Goal: Task Accomplishment & Management: Use online tool/utility

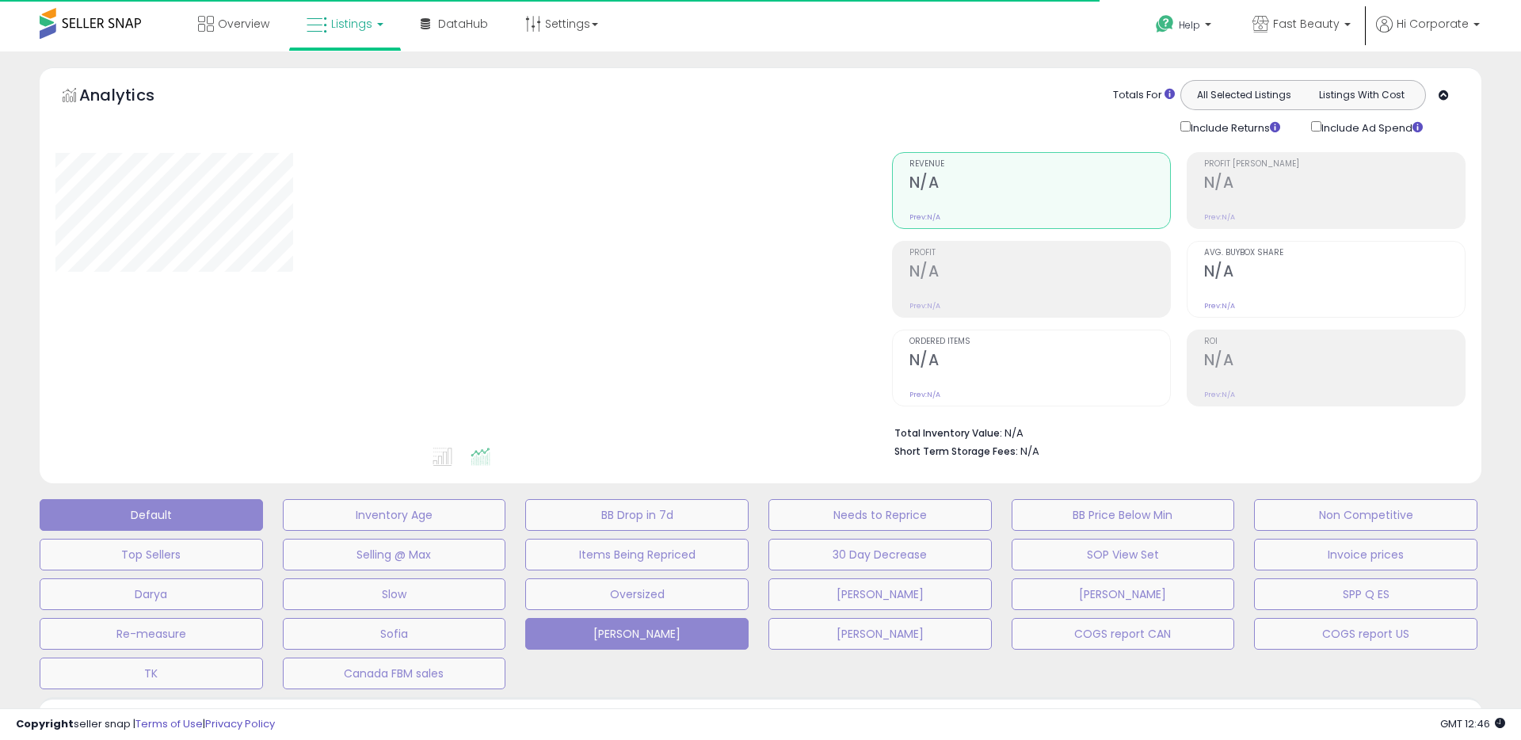
type input "**********"
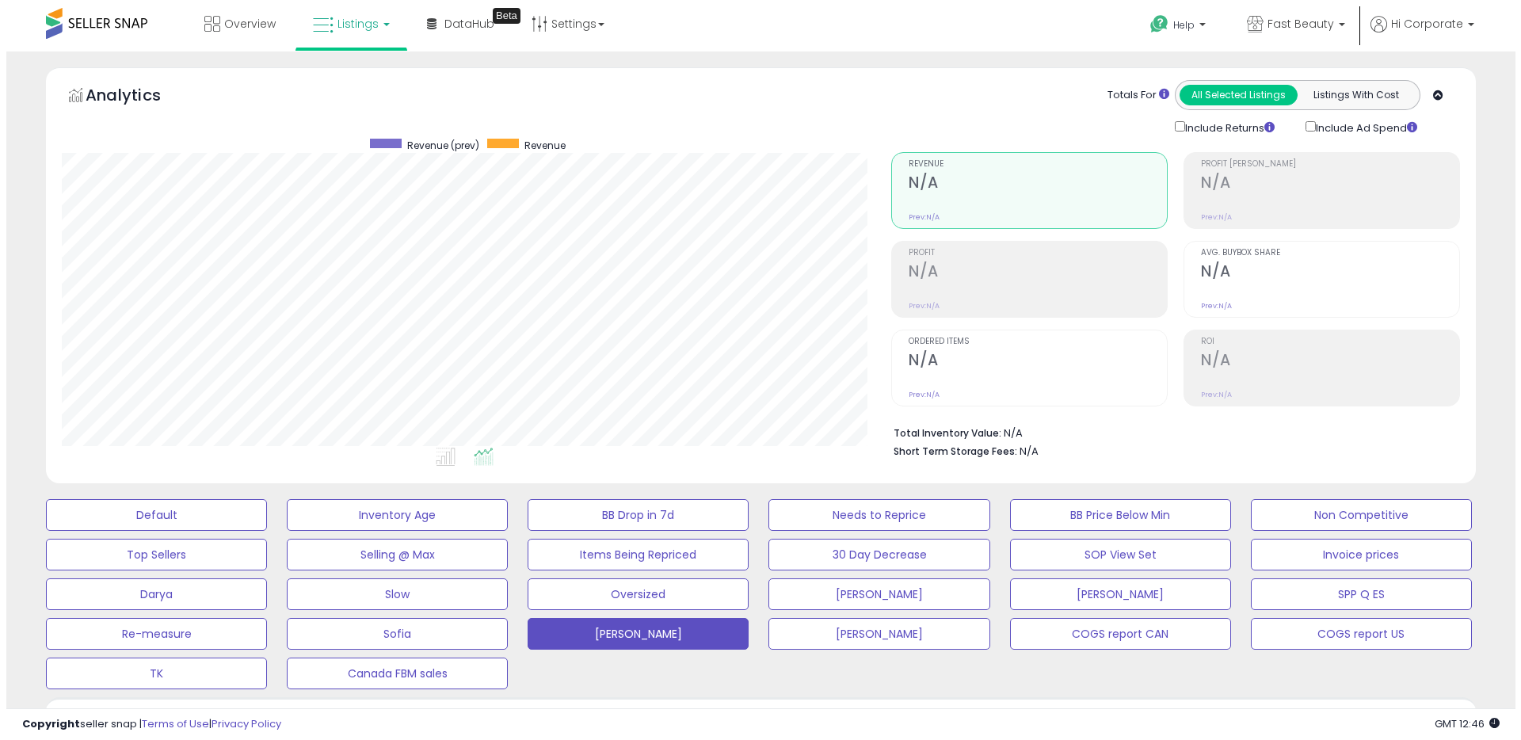
scroll to position [325, 830]
click at [159, 523] on button "Default" at bounding box center [150, 515] width 221 height 32
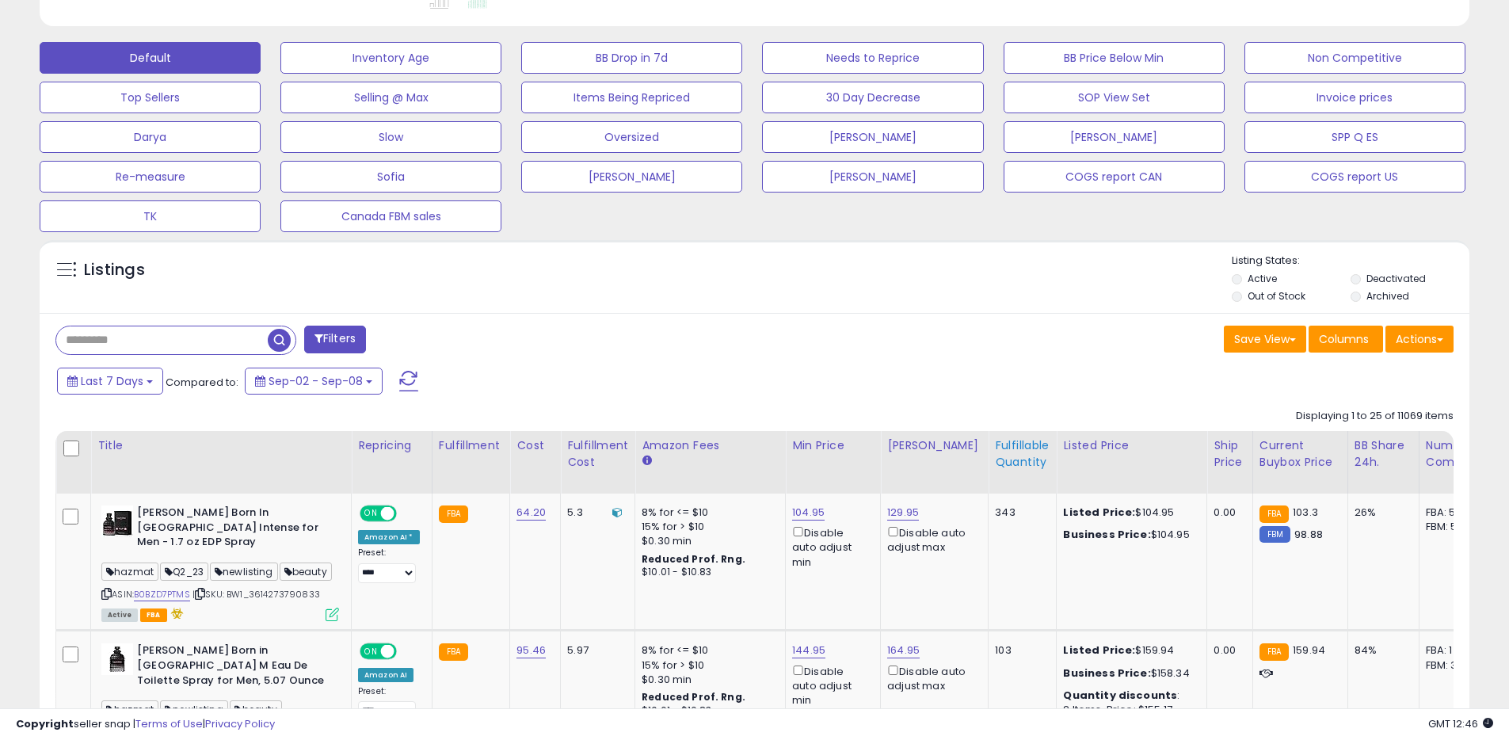
scroll to position [482, 0]
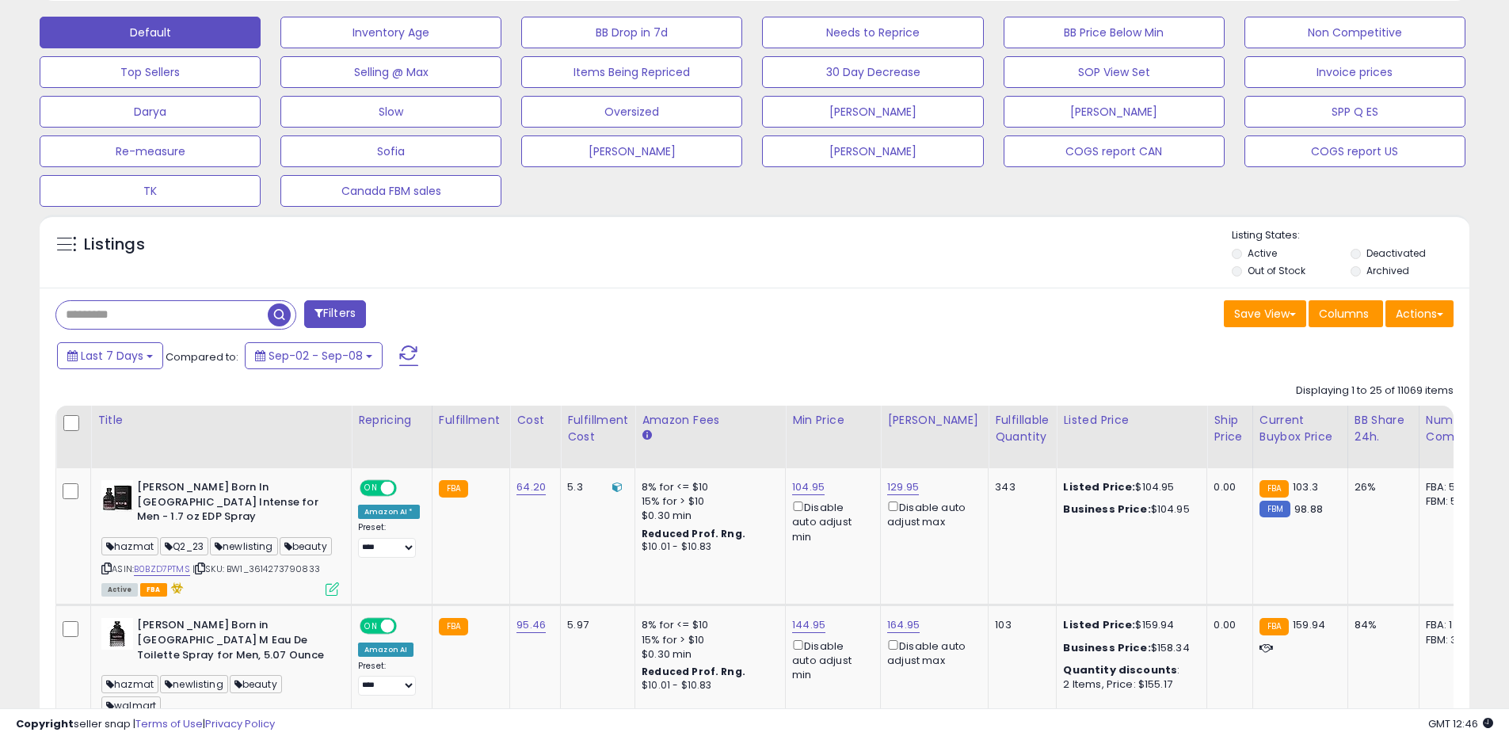
click at [1388, 273] on label "Archived" at bounding box center [1388, 270] width 43 height 13
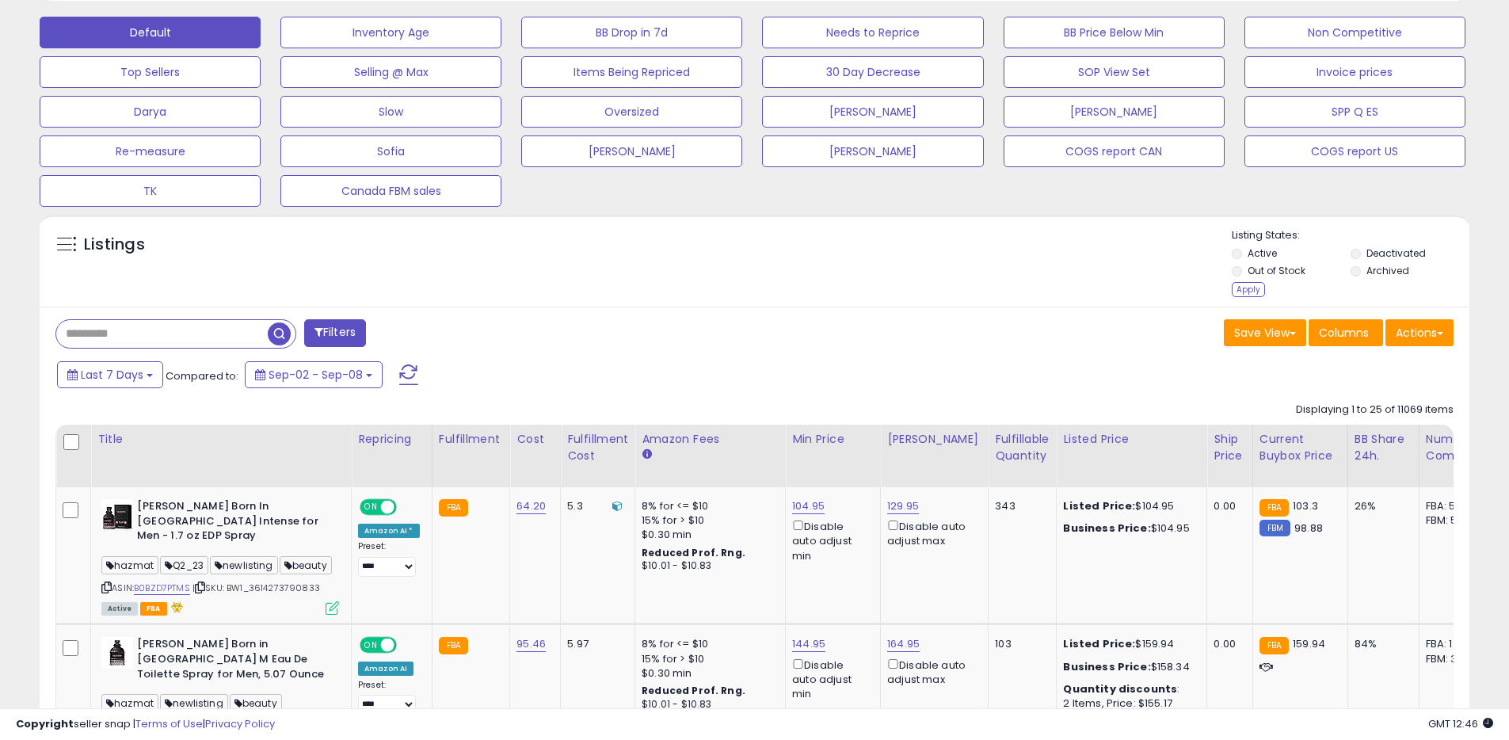
click at [1385, 259] on label "Deactivated" at bounding box center [1396, 252] width 59 height 13
click at [1252, 292] on div "Apply" at bounding box center [1248, 289] width 33 height 15
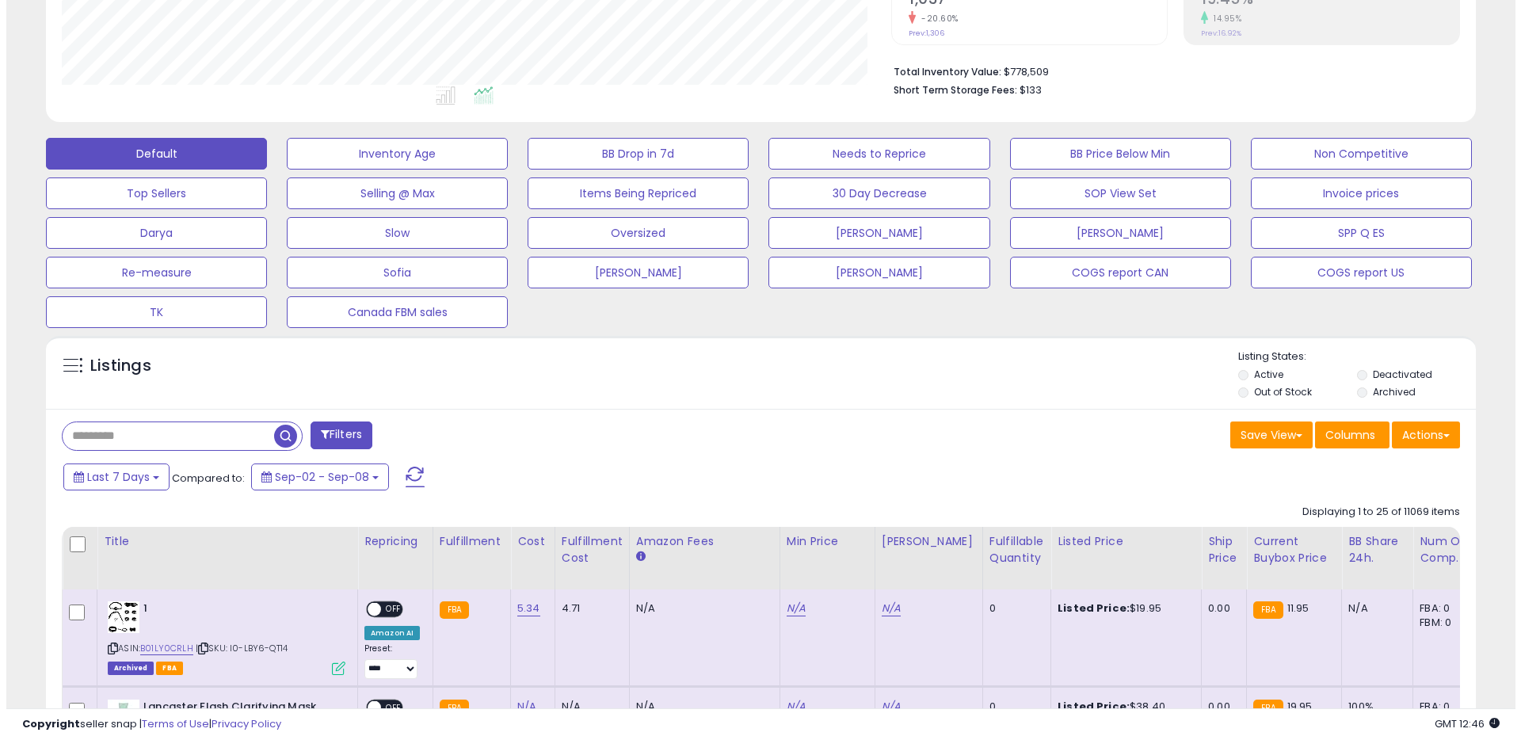
scroll to position [325, 830]
click at [1405, 392] on label "Archived" at bounding box center [1388, 391] width 43 height 13
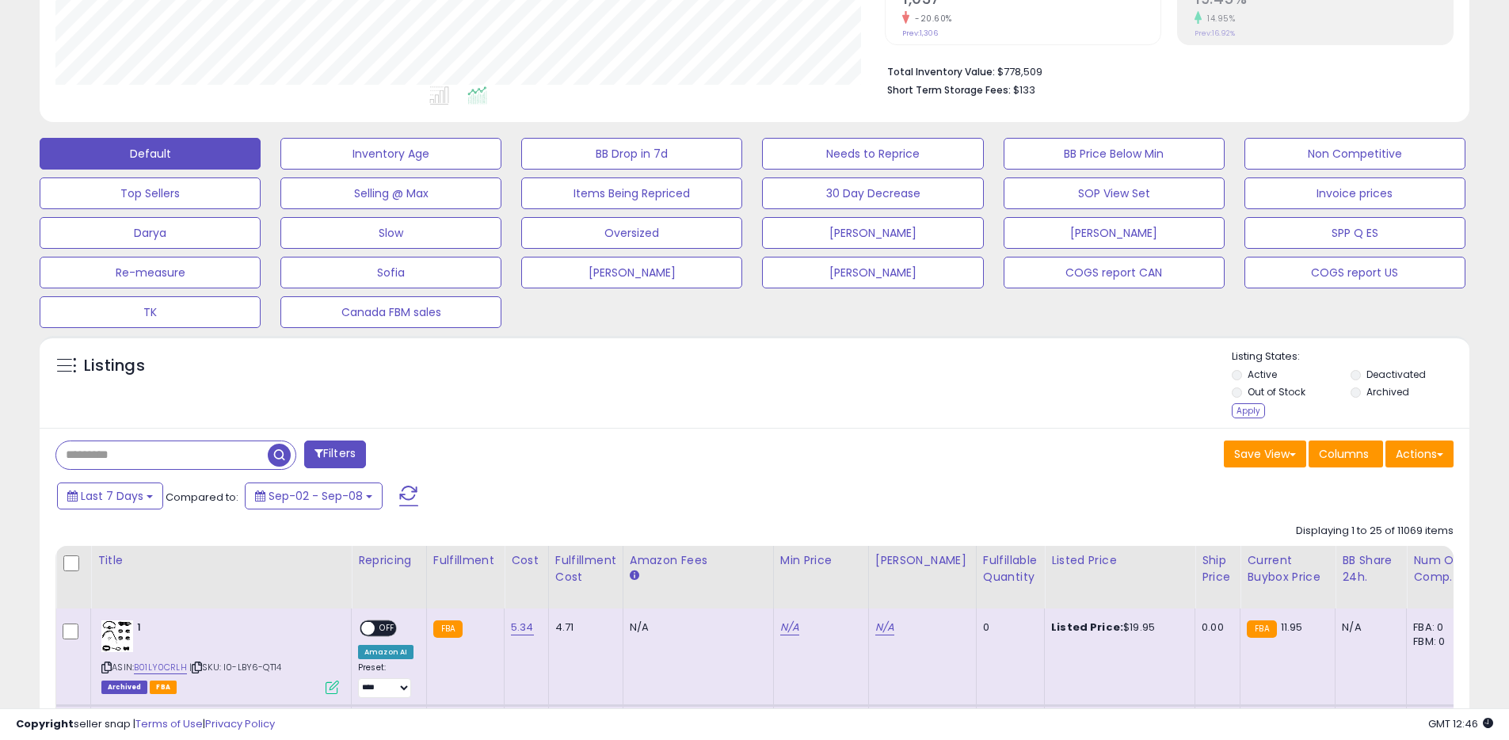
click at [1398, 379] on label "Deactivated" at bounding box center [1396, 374] width 59 height 13
click at [1252, 411] on div "Apply" at bounding box center [1248, 410] width 33 height 15
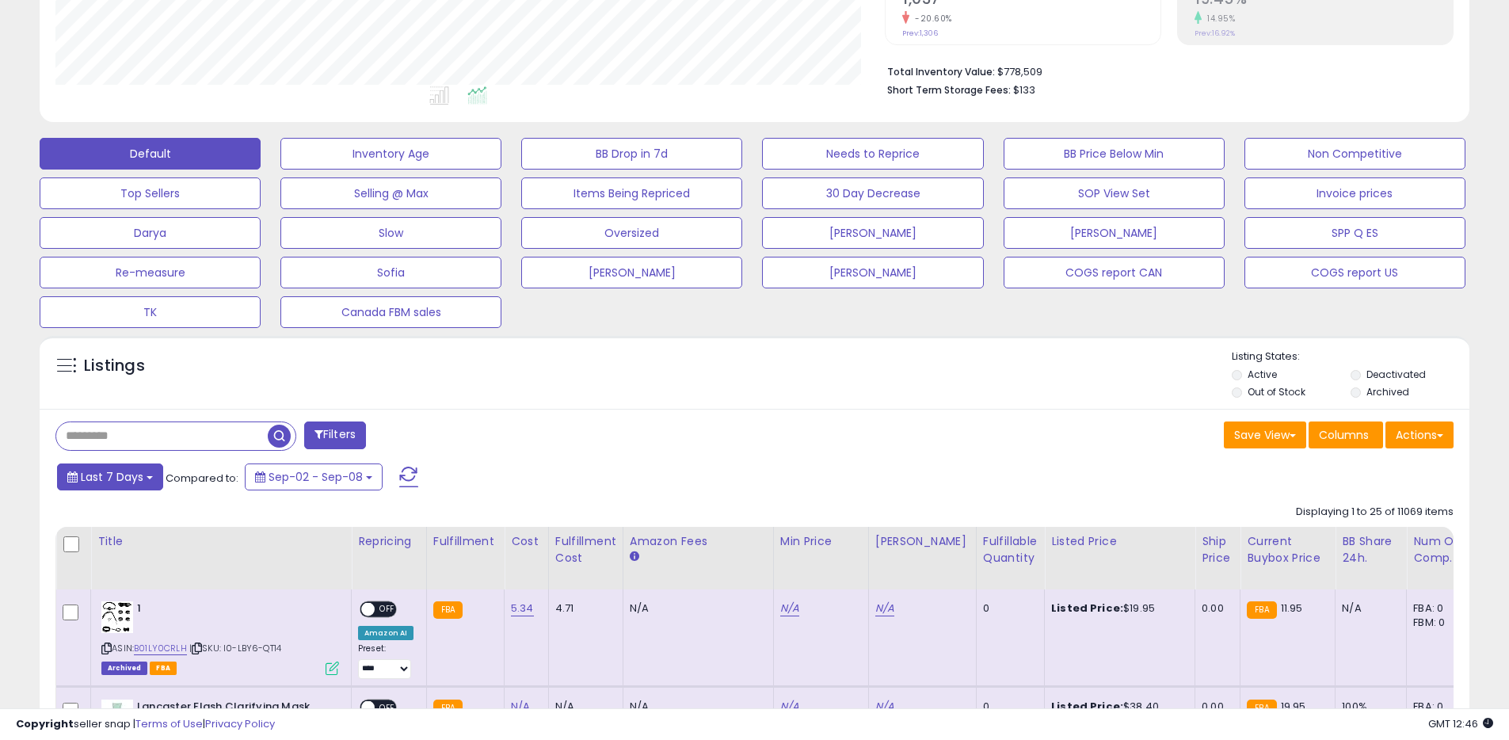
click at [128, 486] on button "Last 7 Days" at bounding box center [110, 476] width 106 height 27
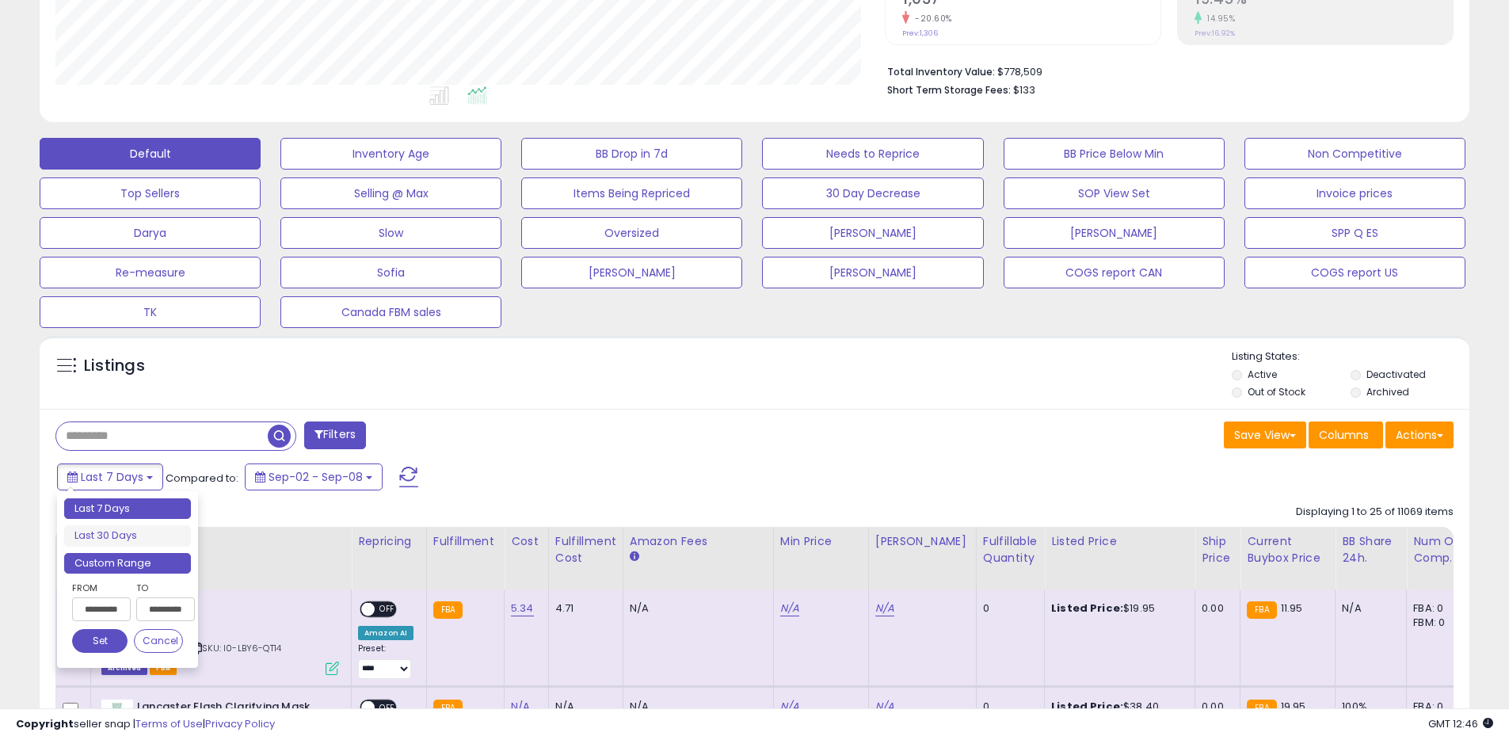
click at [135, 566] on li "Custom Range" at bounding box center [127, 563] width 127 height 21
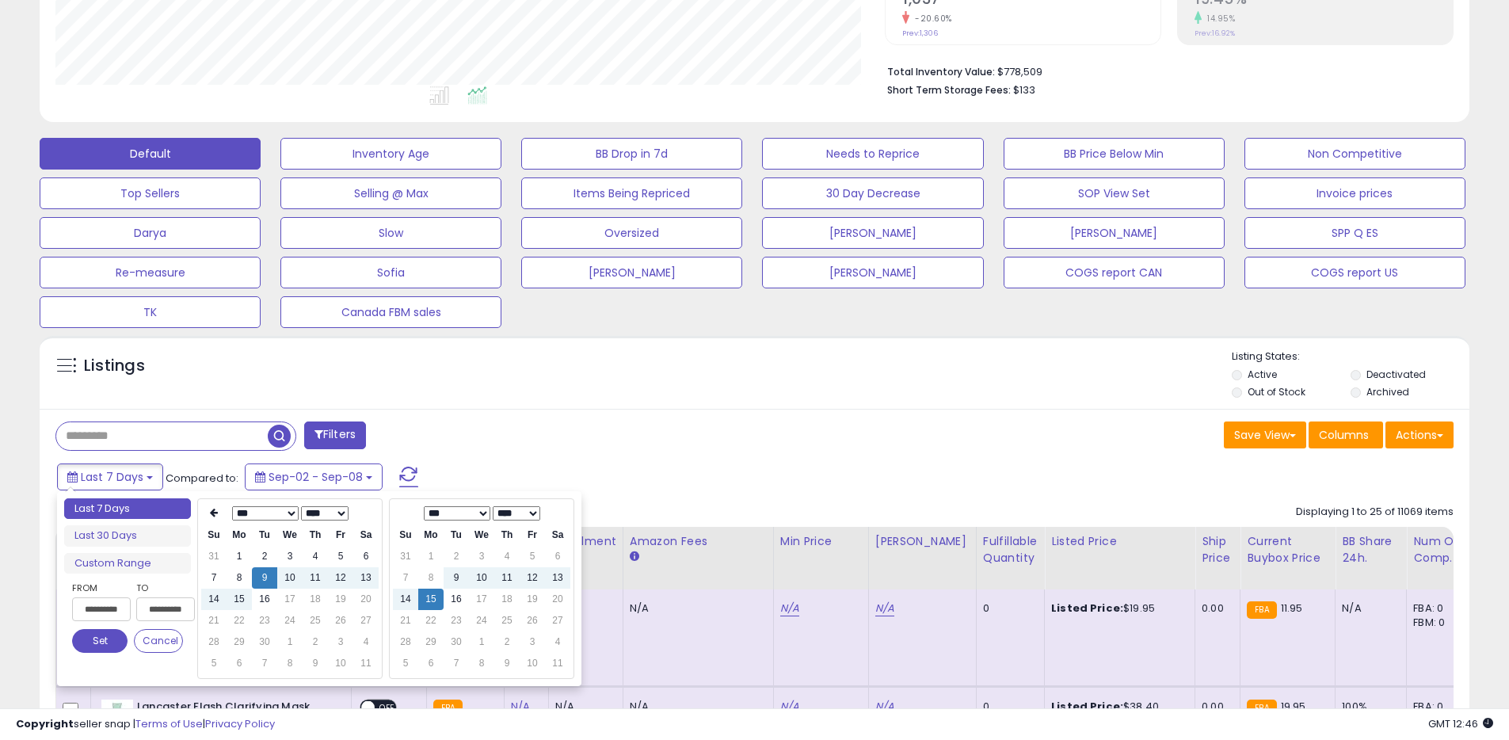
click at [325, 517] on select "**** **** **** **** **** **** **** **** **** **** **** **** **** **** **** ****…" at bounding box center [325, 513] width 48 height 14
type input "**********"
click at [219, 619] on td "15" at bounding box center [213, 620] width 25 height 21
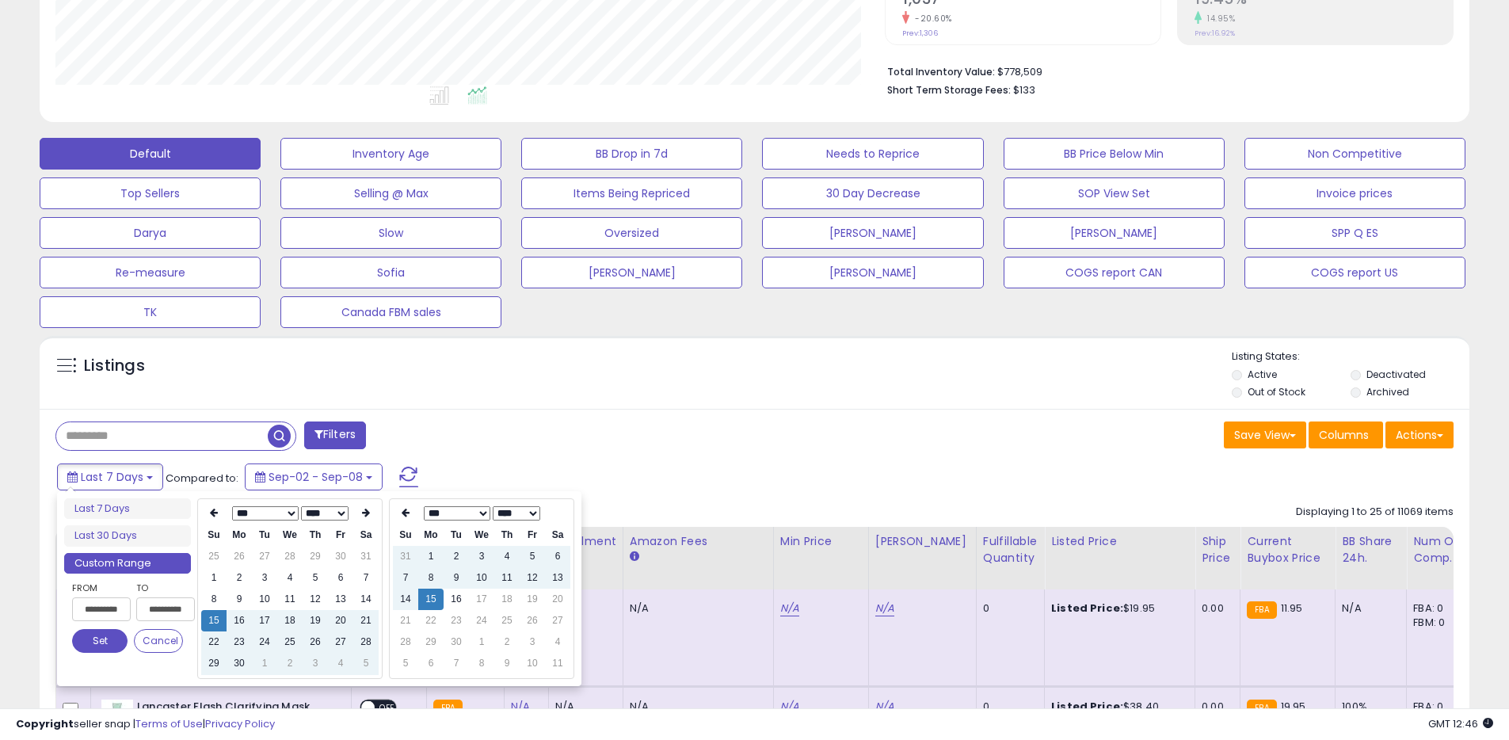
click at [108, 650] on button "Set" at bounding box center [99, 641] width 55 height 24
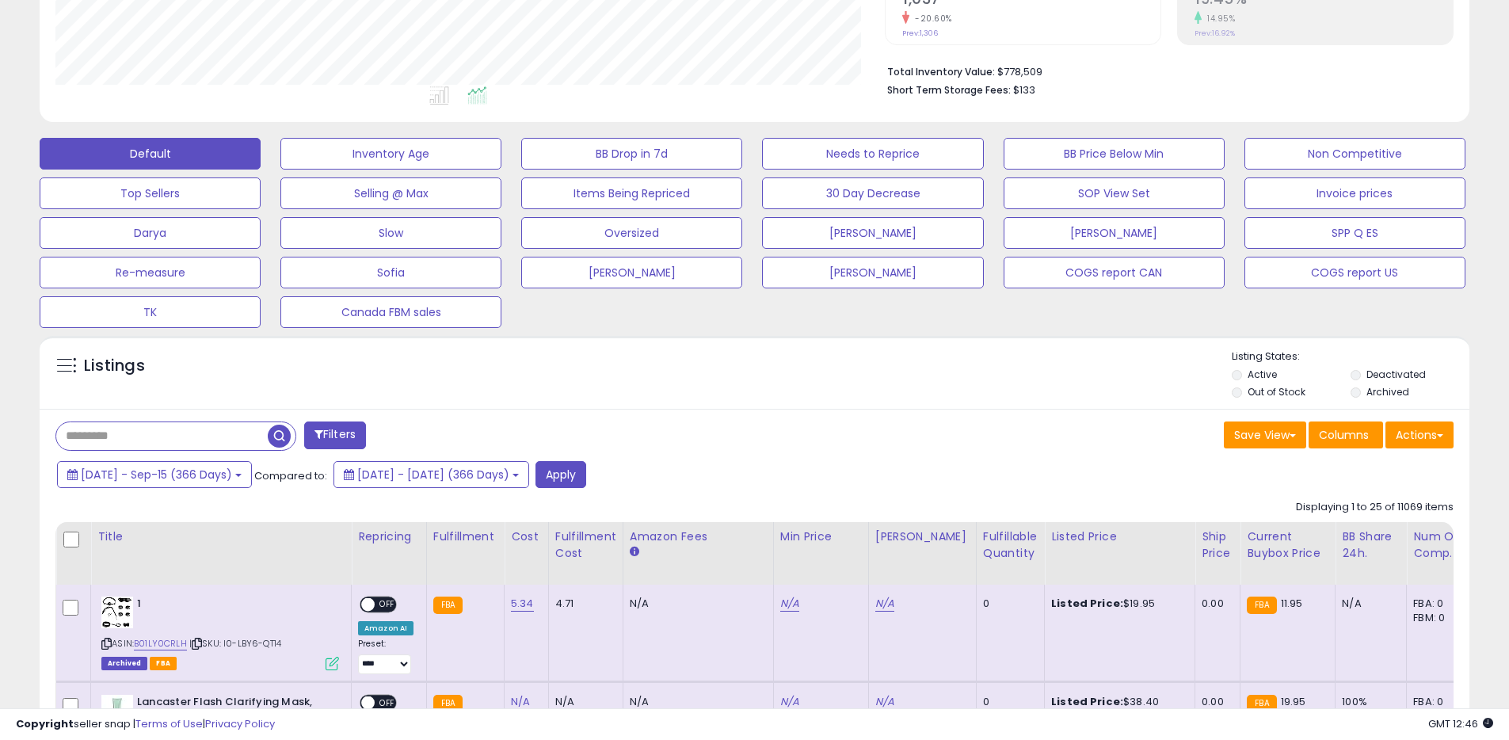
click at [627, 489] on div "2024-Sep-15 - Sep-15 (366 Days) Compared to: 2023-Sep-15 - 2024-Sep-14 (366 Day…" at bounding box center [577, 476] width 1049 height 31
click at [586, 482] on button "Apply" at bounding box center [561, 474] width 51 height 27
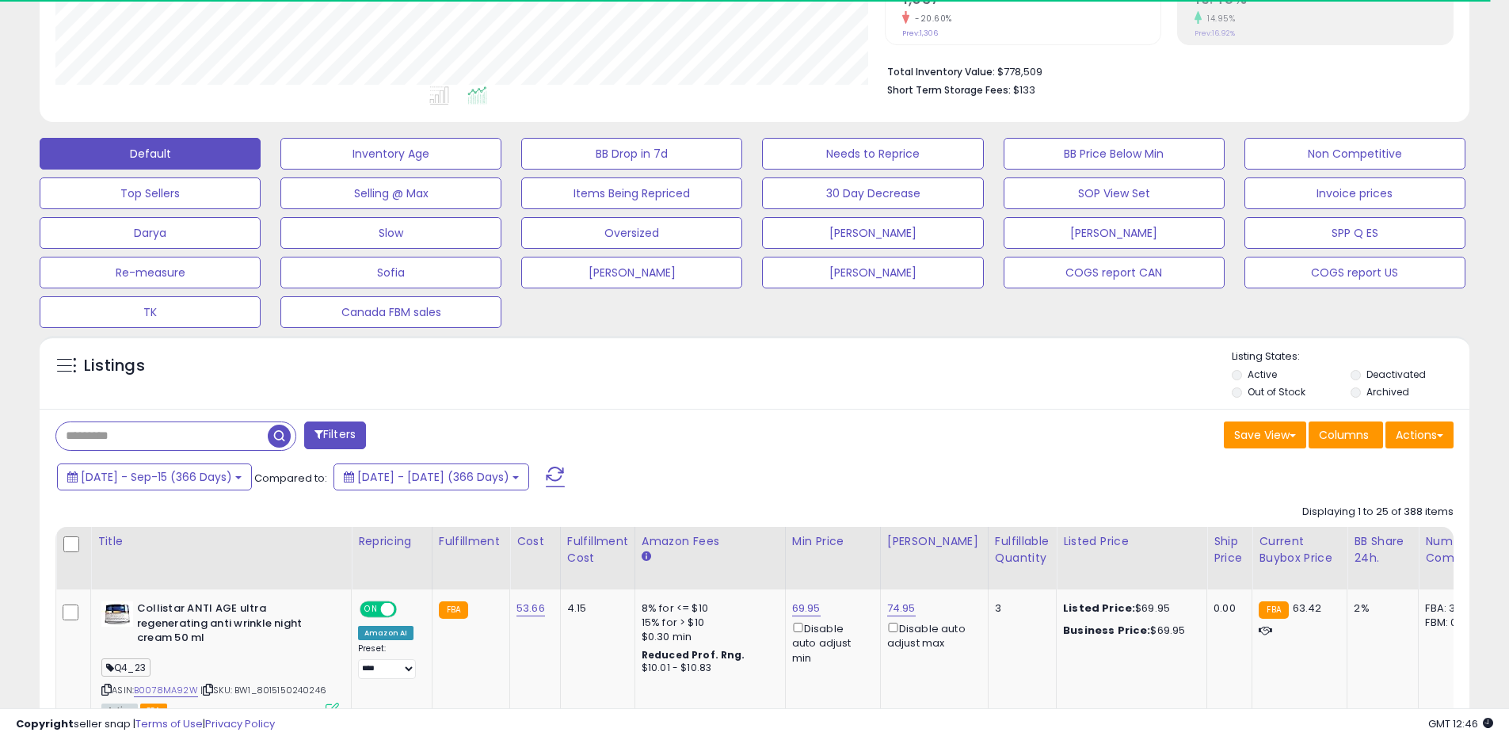
scroll to position [791940, 791435]
click at [1405, 441] on button "Actions" at bounding box center [1420, 434] width 68 height 27
click at [1341, 540] on link "Export All Columns" at bounding box center [1355, 536] width 174 height 25
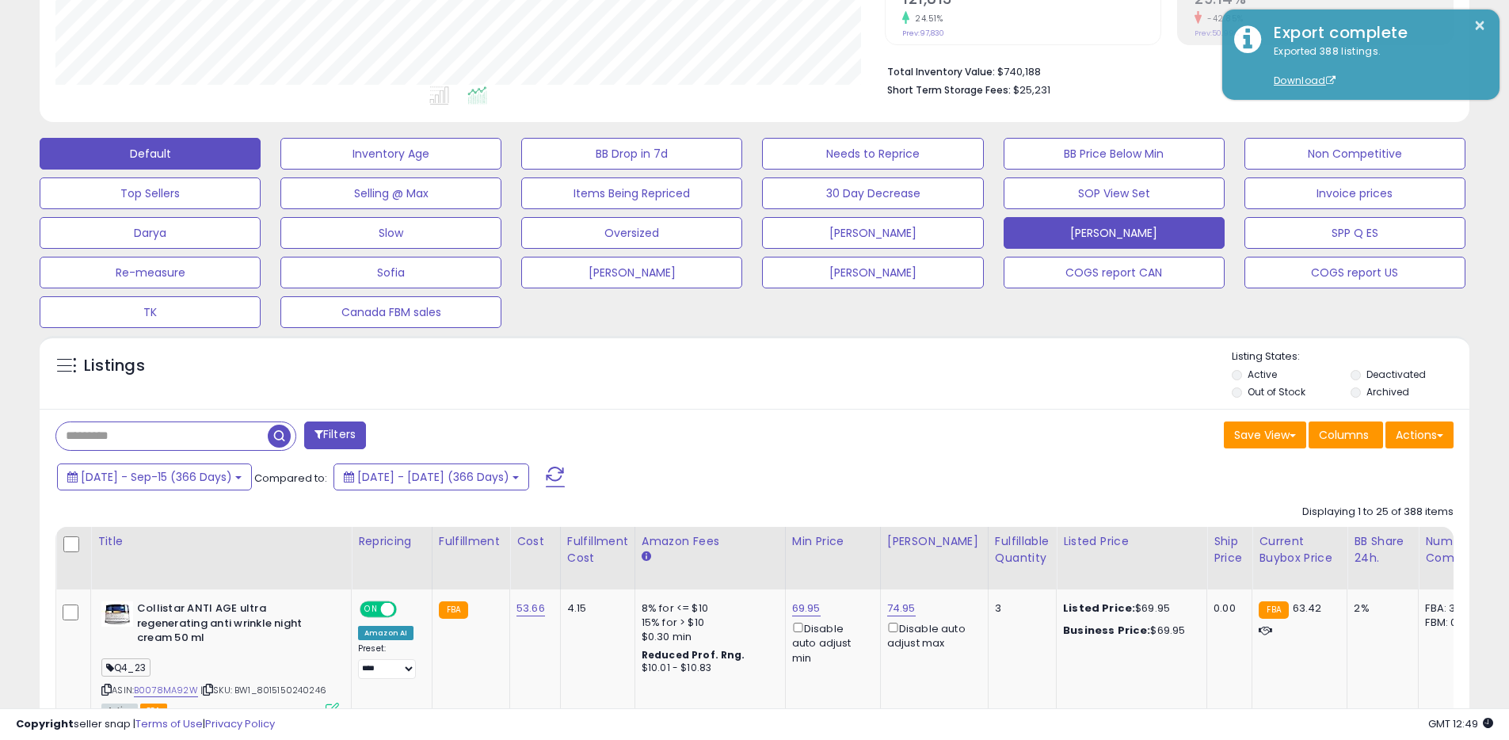
scroll to position [0, 0]
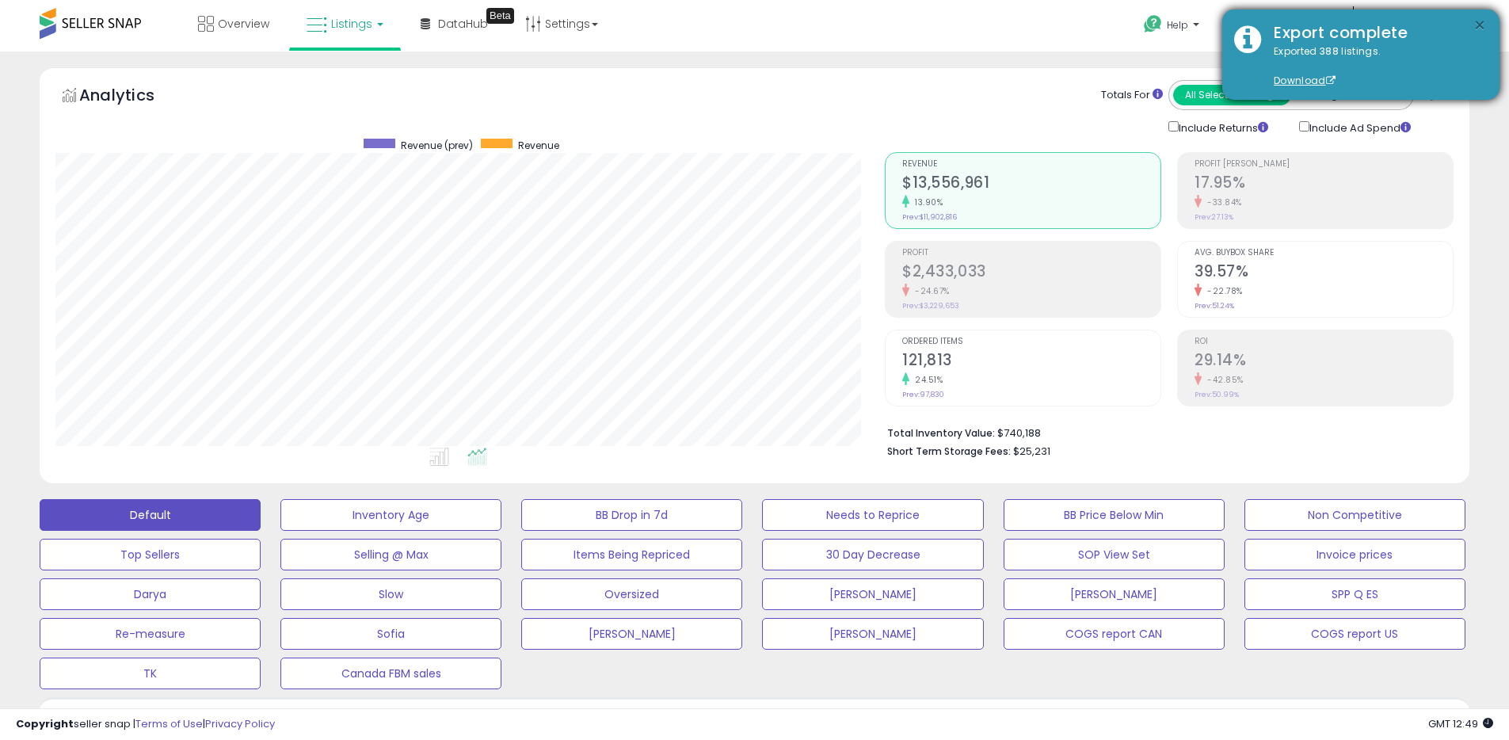
click at [1481, 32] on button "×" at bounding box center [1480, 26] width 13 height 20
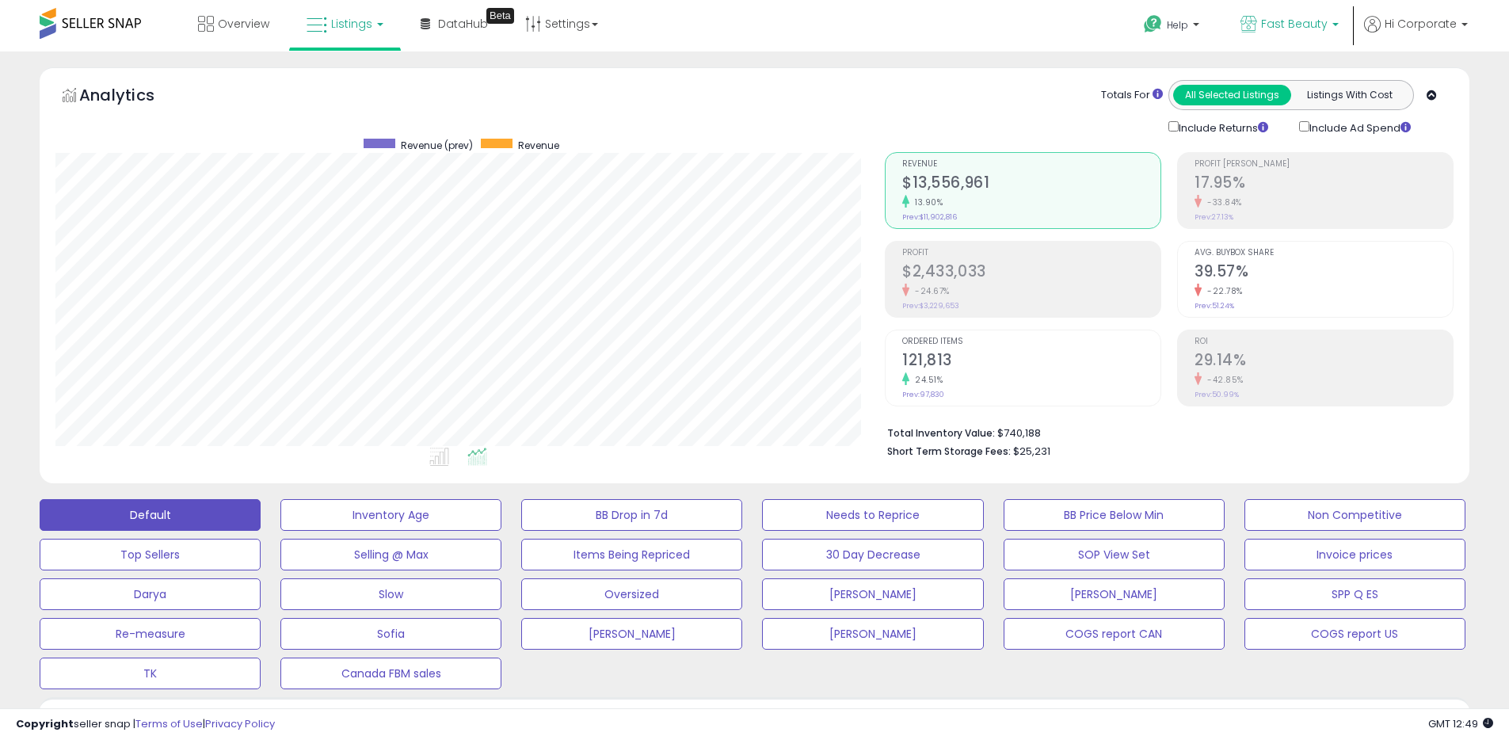
click at [1257, 23] on icon at bounding box center [1249, 24] width 17 height 17
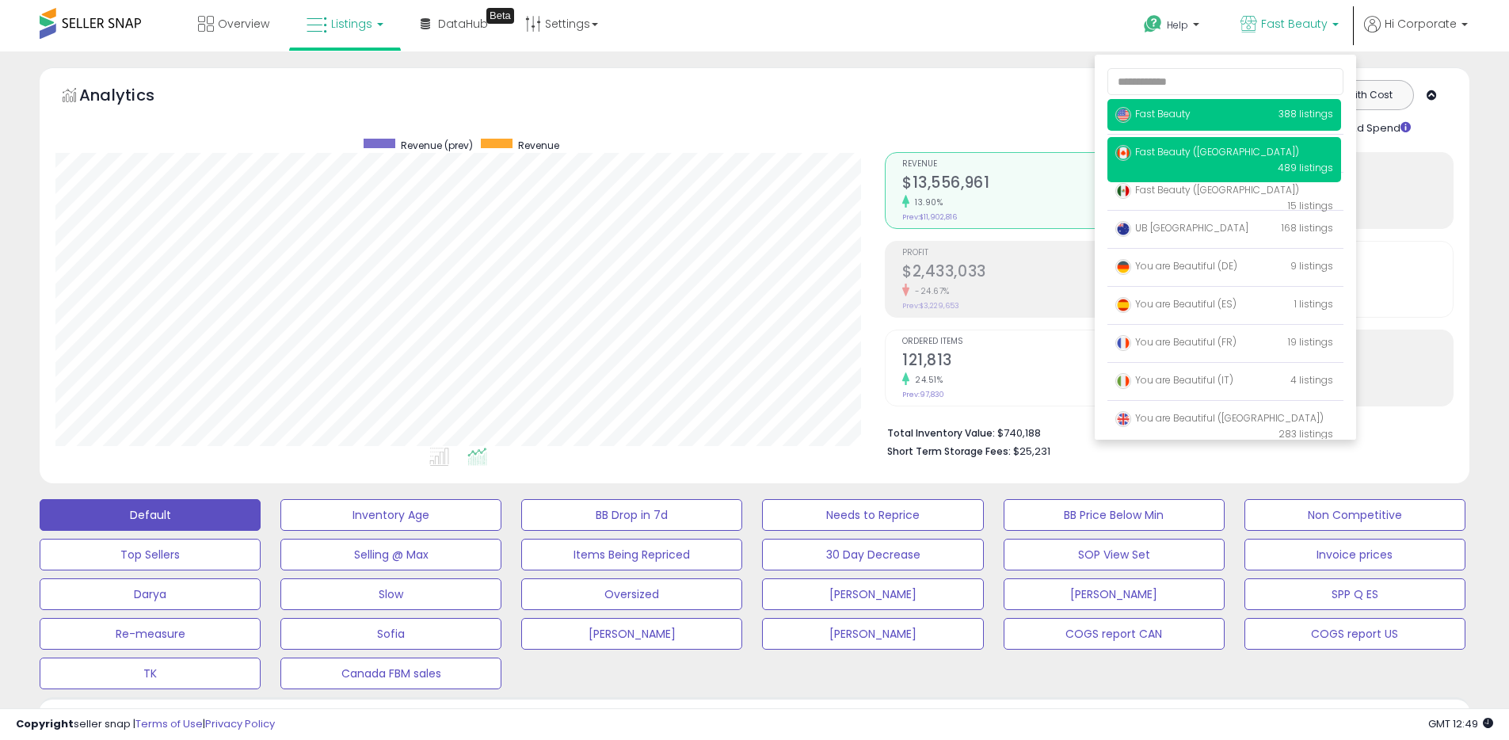
click at [1164, 143] on p "Fast Beauty (Canada) 489 listings" at bounding box center [1225, 159] width 234 height 45
click at [1162, 150] on span "Fast Beauty ([GEOGRAPHIC_DATA])" at bounding box center [1208, 151] width 184 height 13
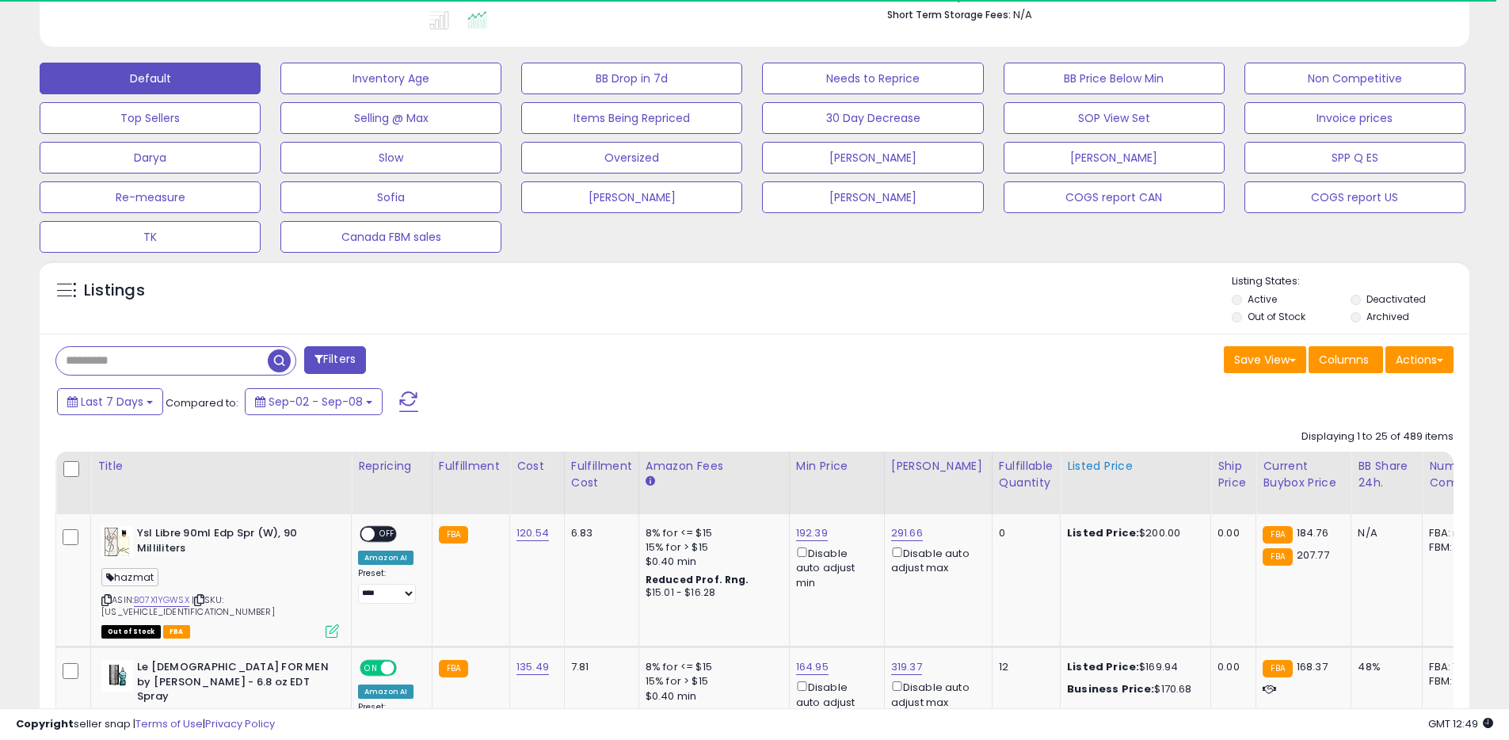
scroll to position [450, 0]
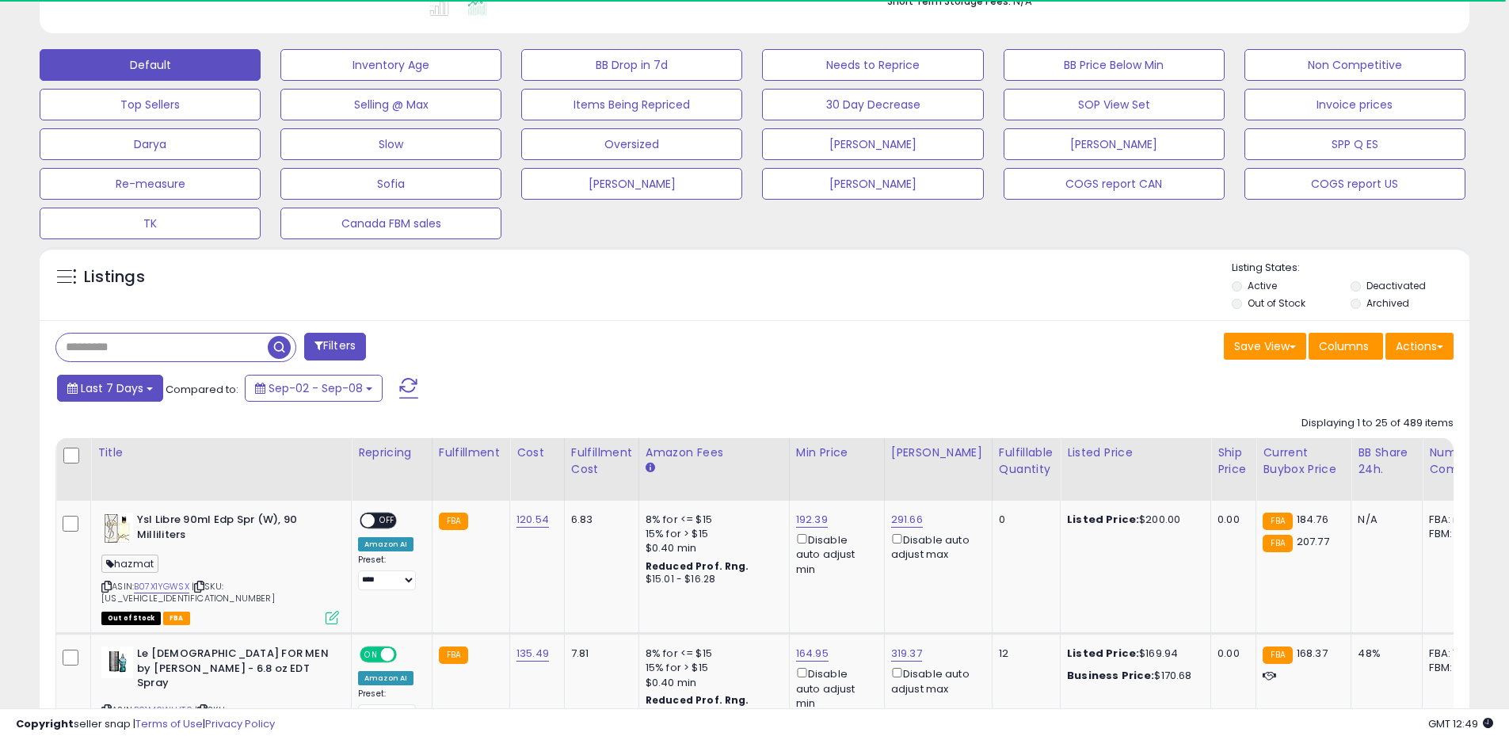
click at [112, 393] on span "Last 7 Days" at bounding box center [112, 388] width 63 height 16
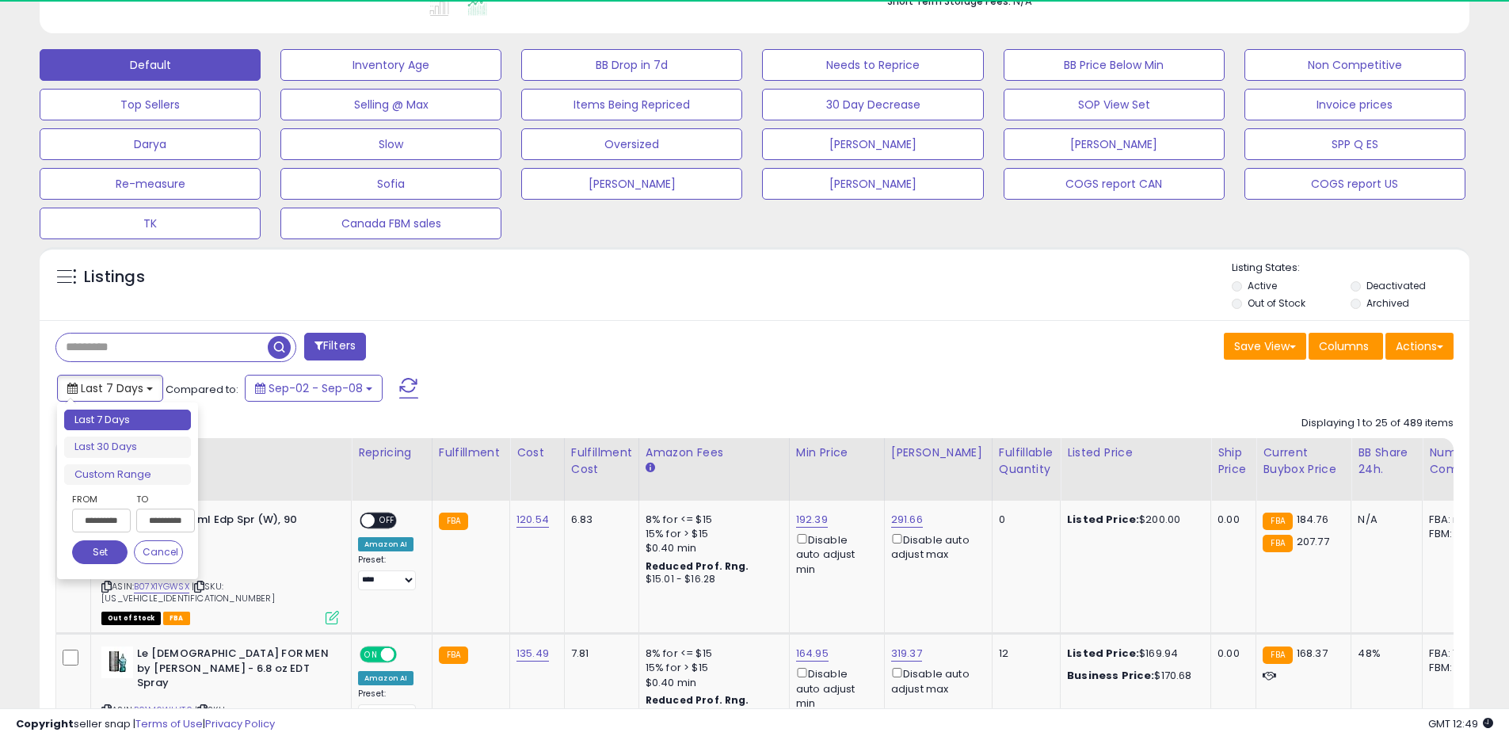
scroll to position [325, 830]
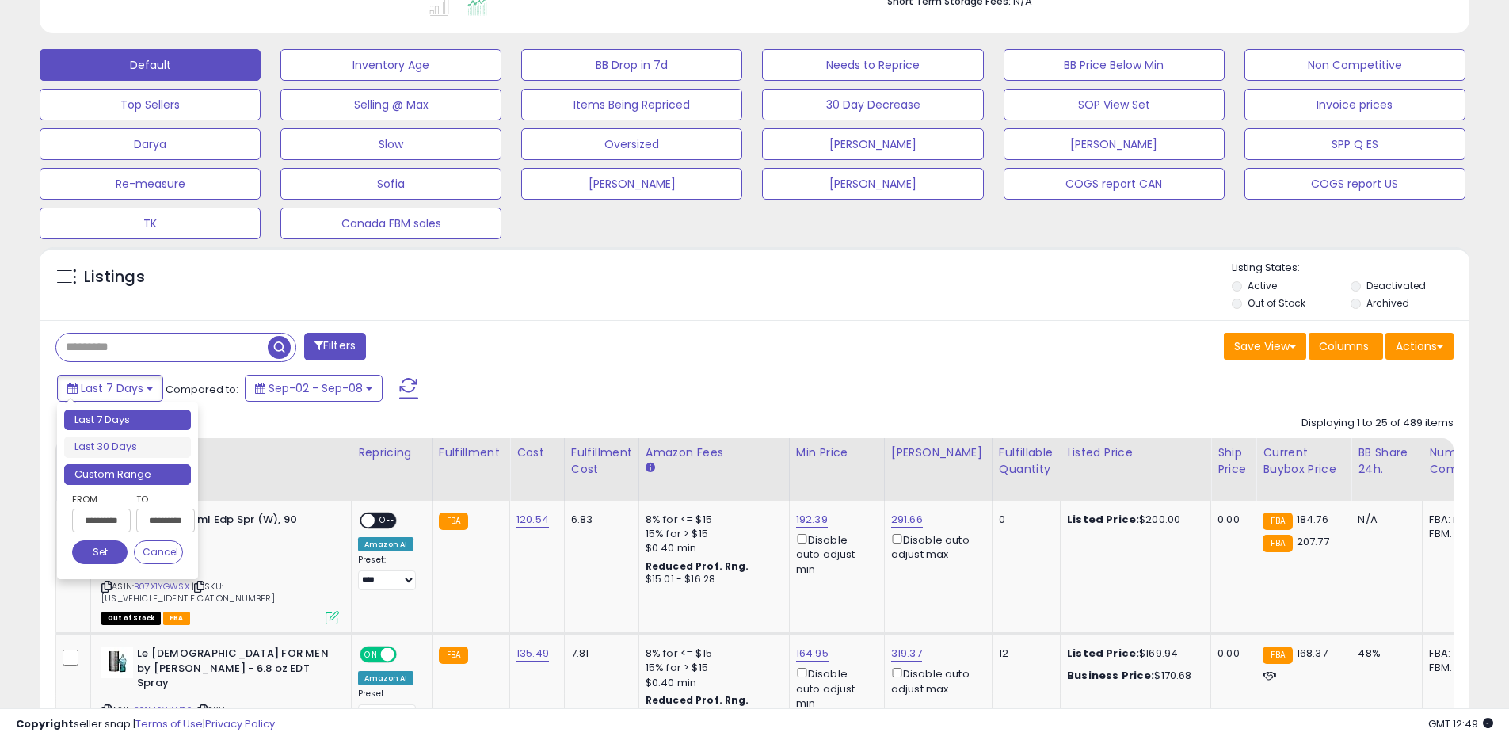
click at [139, 471] on li "Custom Range" at bounding box center [127, 474] width 127 height 21
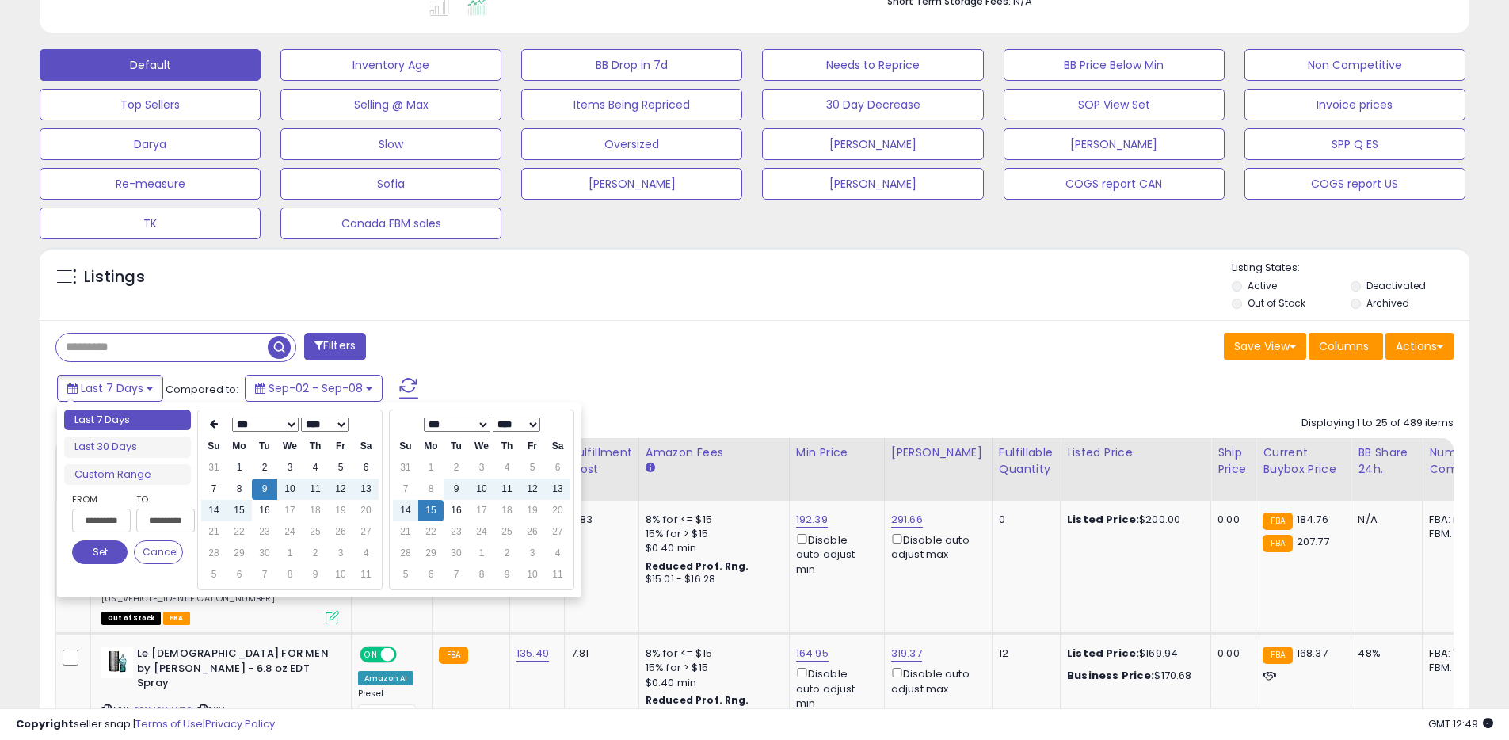
click at [313, 422] on select "**** **** **** **** **** **** **** **** **** **** **** **** **** **** **** ****…" at bounding box center [325, 425] width 48 height 14
type input "**********"
click at [217, 534] on td "15" at bounding box center [213, 531] width 25 height 21
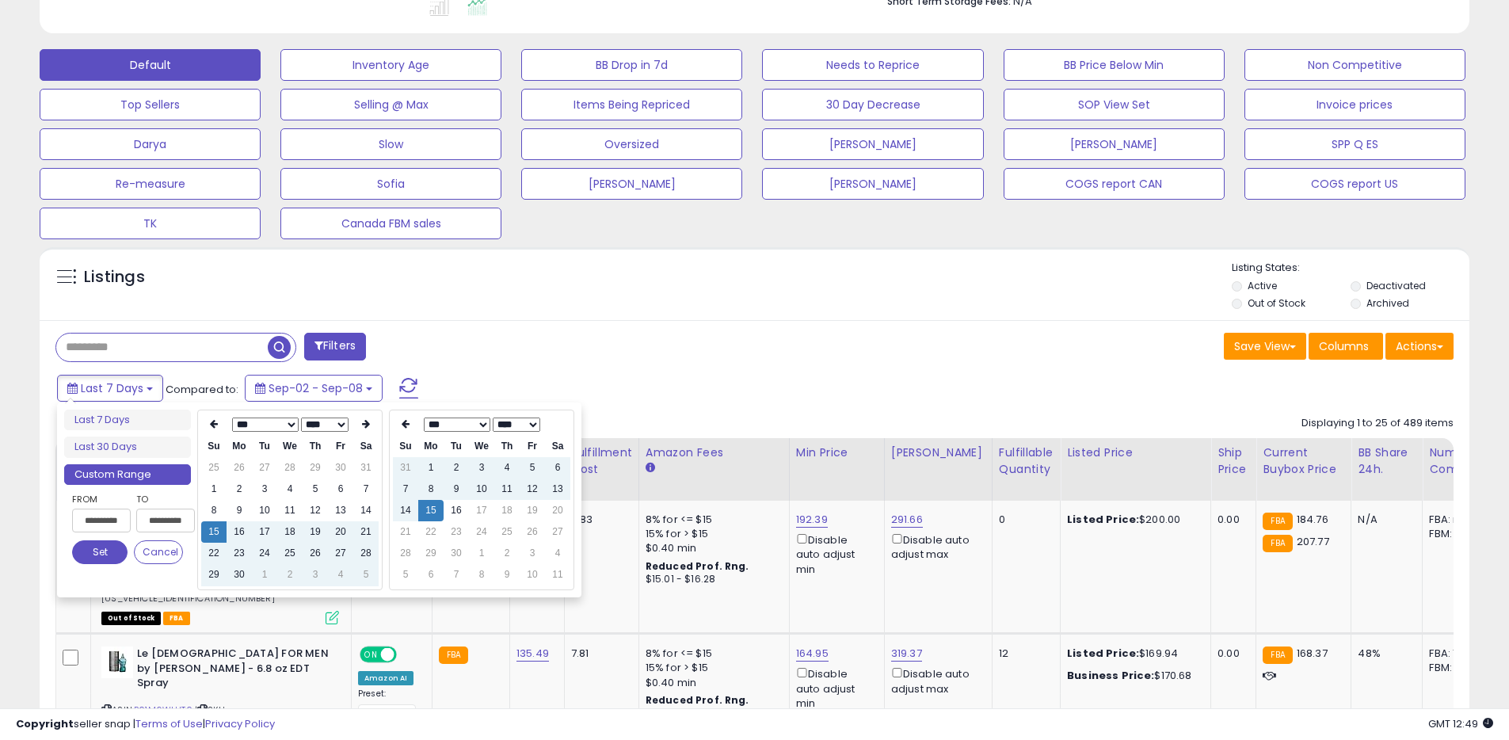
click at [90, 557] on button "Set" at bounding box center [99, 552] width 55 height 24
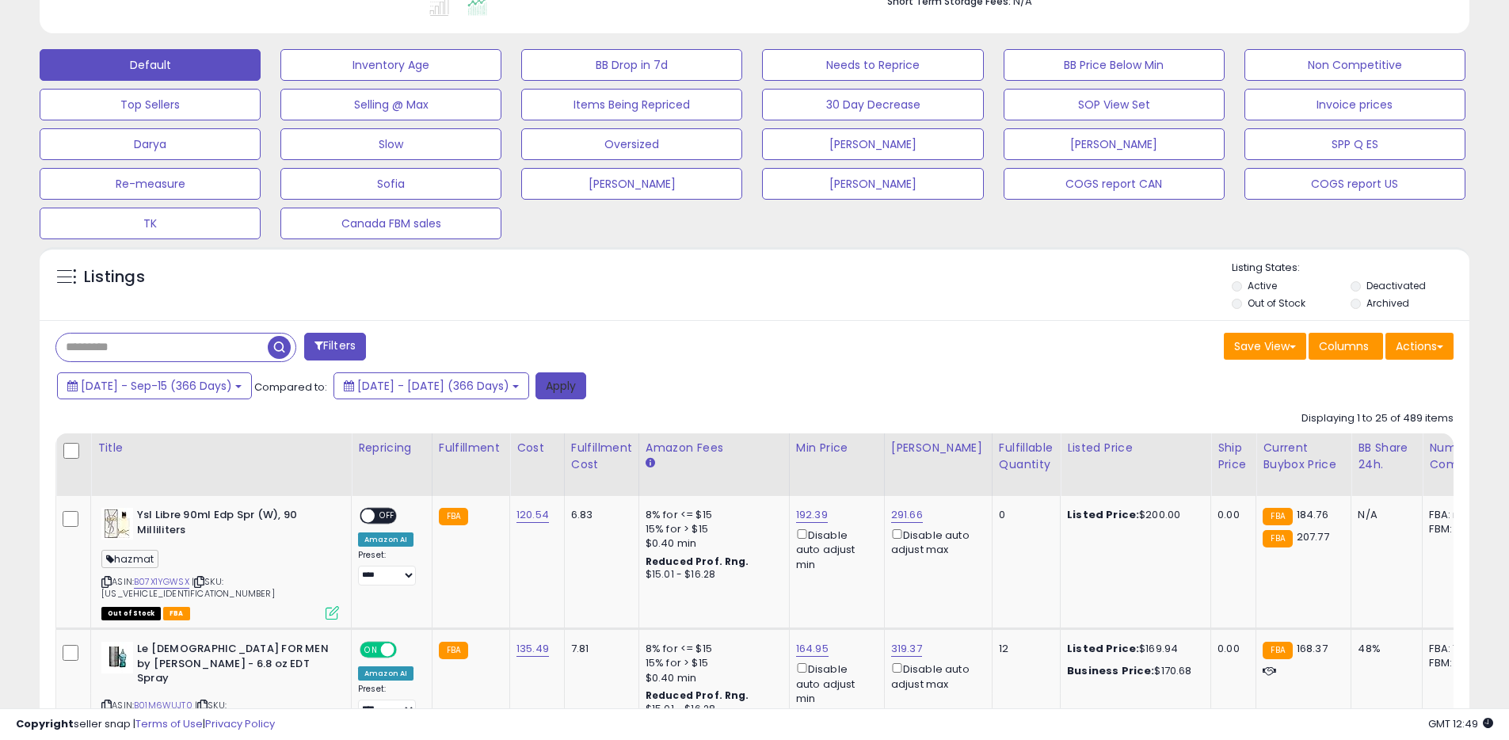
click at [586, 389] on button "Apply" at bounding box center [561, 385] width 51 height 27
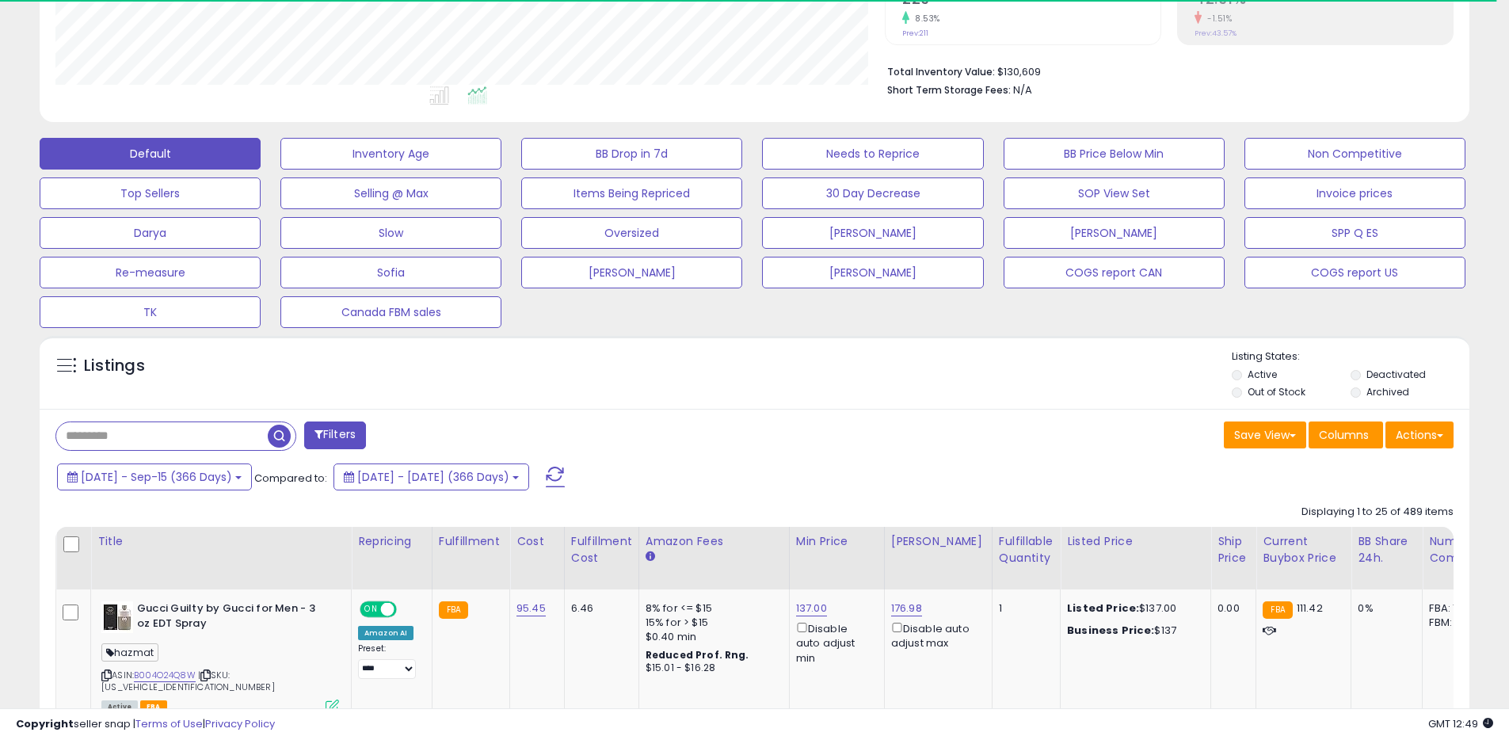
scroll to position [791940, 791435]
click at [1418, 429] on button "Actions" at bounding box center [1420, 434] width 68 height 27
click at [1318, 543] on link "Export All Columns" at bounding box center [1355, 536] width 174 height 25
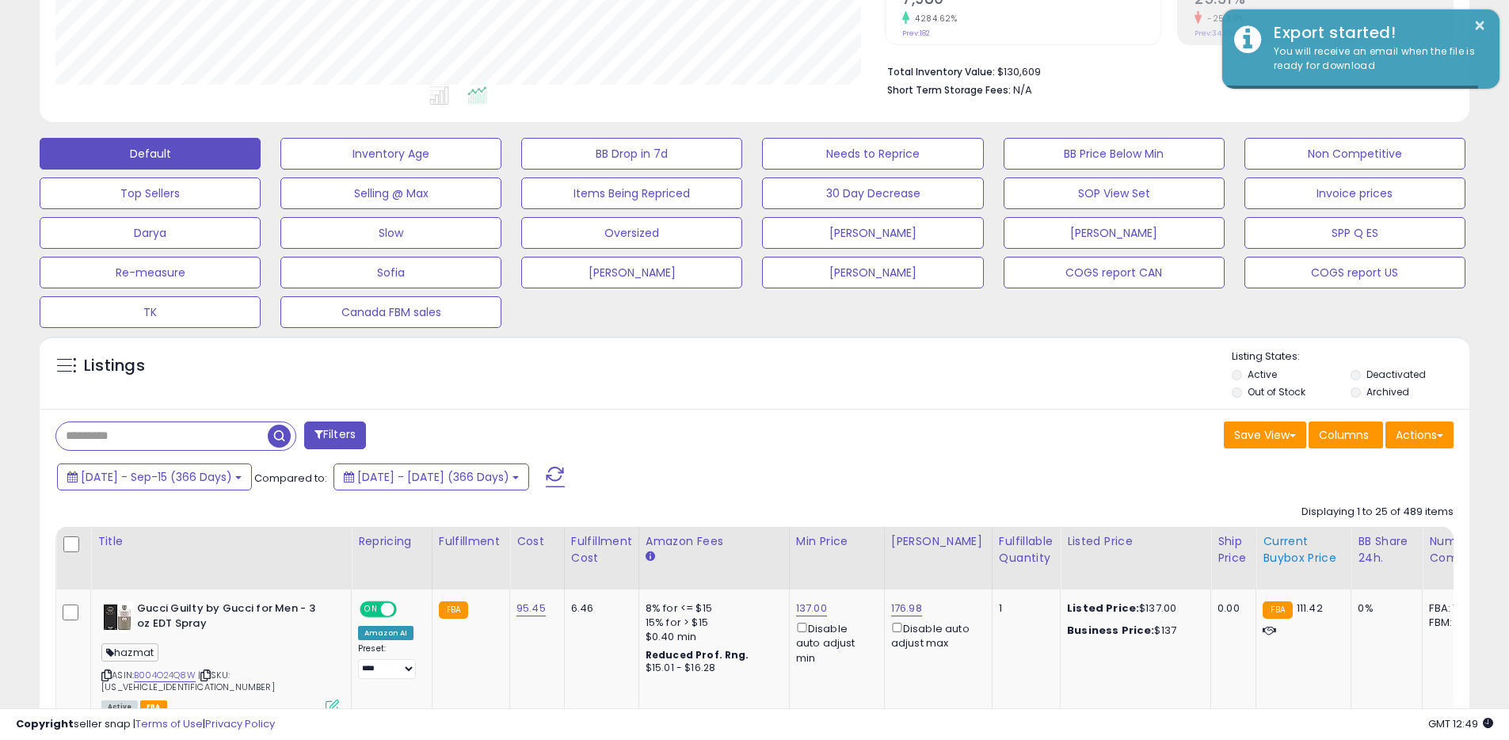
scroll to position [325, 830]
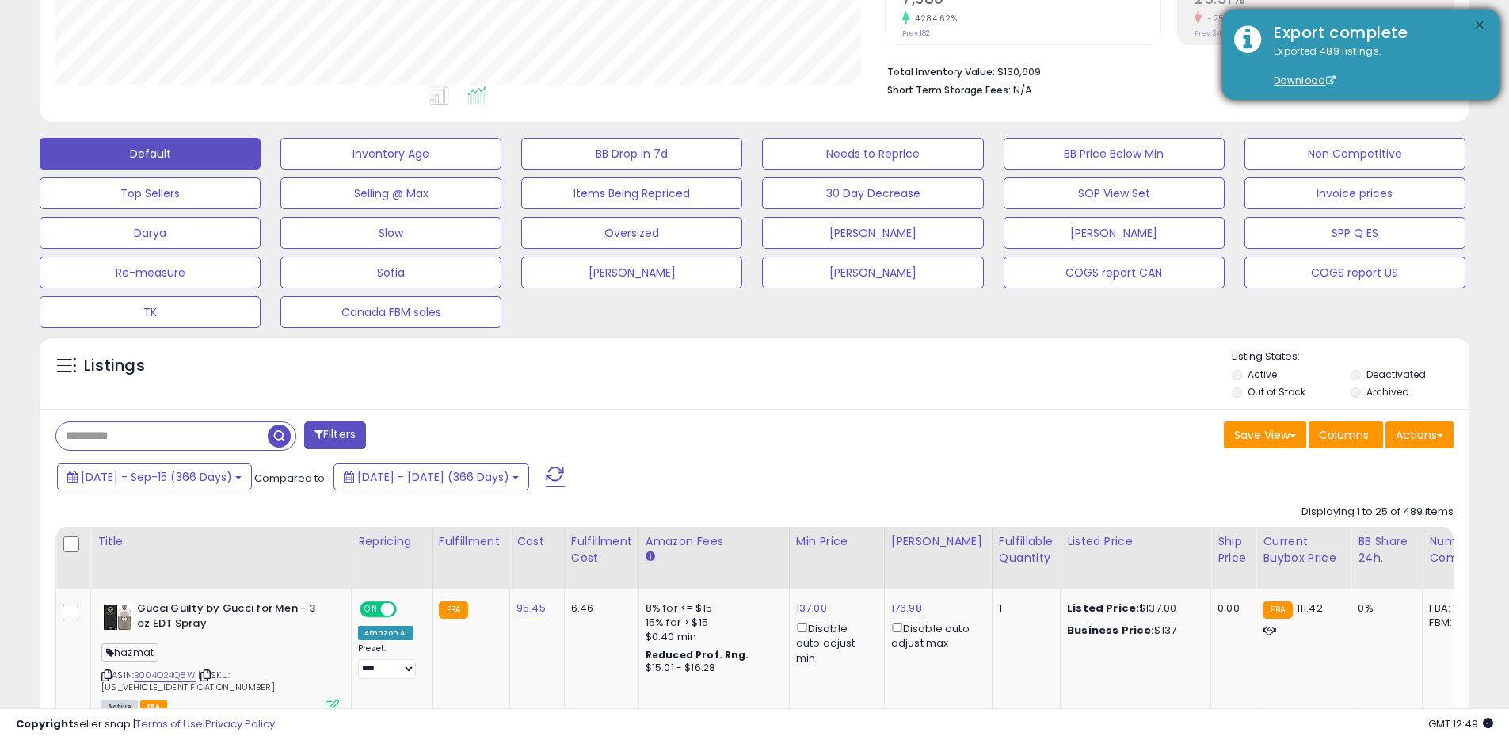
click at [1474, 25] on button "×" at bounding box center [1480, 26] width 13 height 20
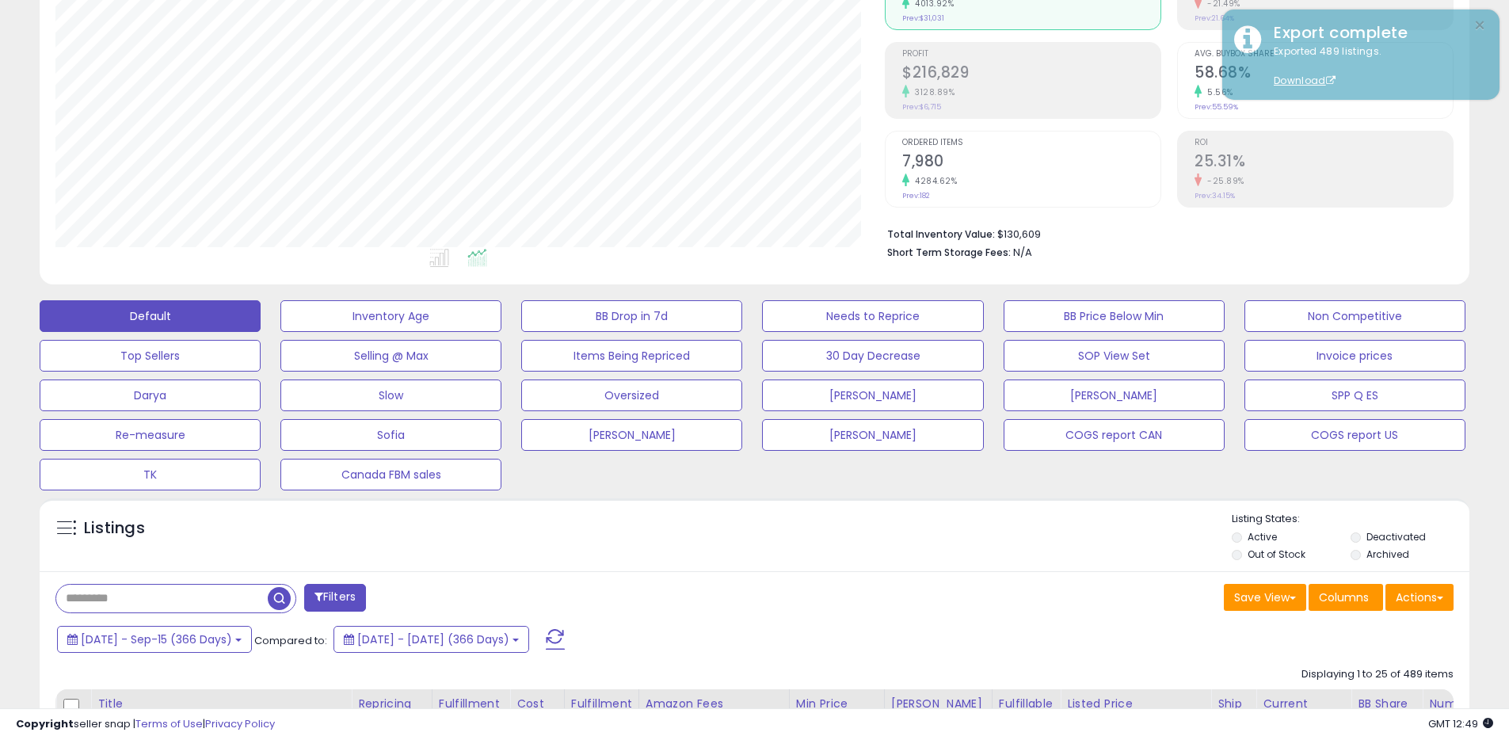
scroll to position [0, 0]
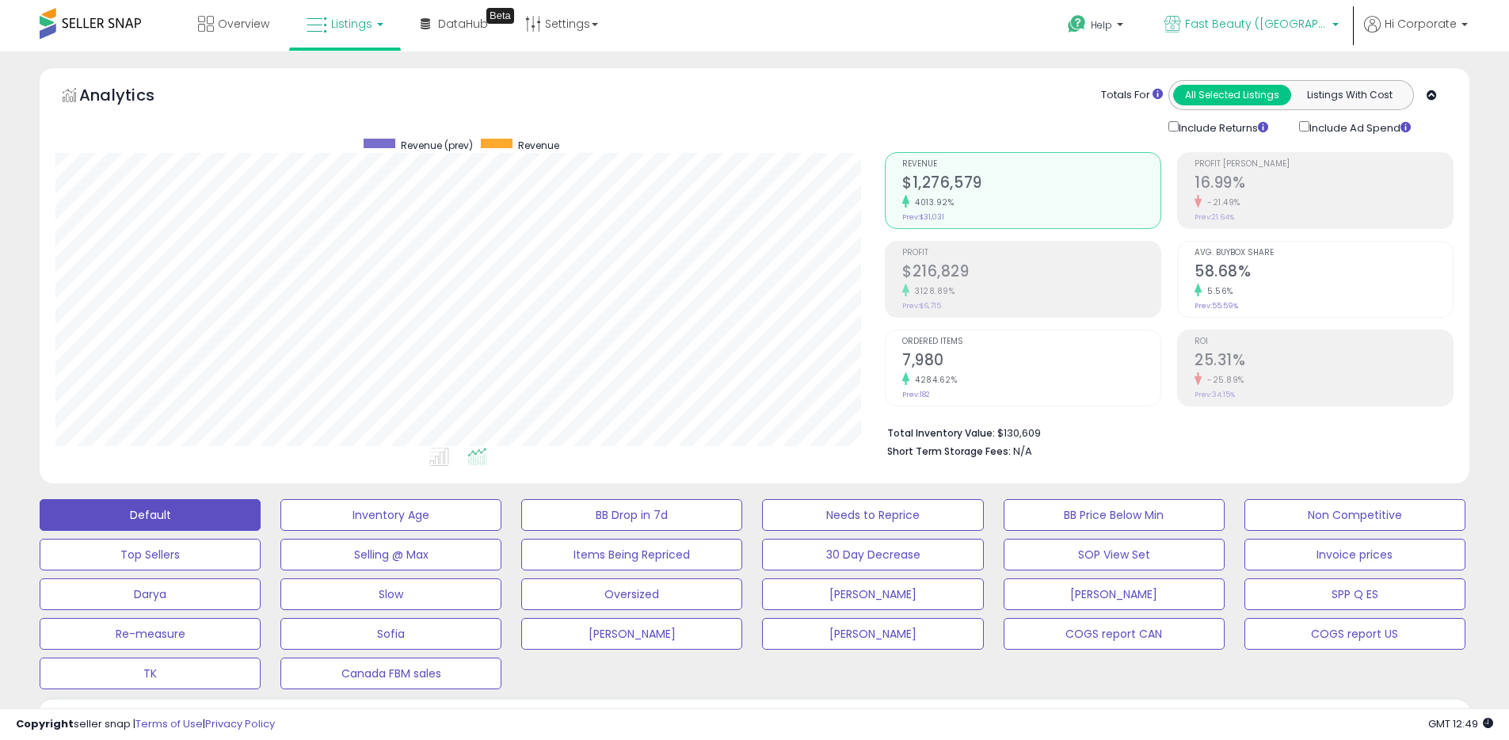
click at [1218, 28] on span "Fast Beauty ([GEOGRAPHIC_DATA])" at bounding box center [1256, 24] width 143 height 16
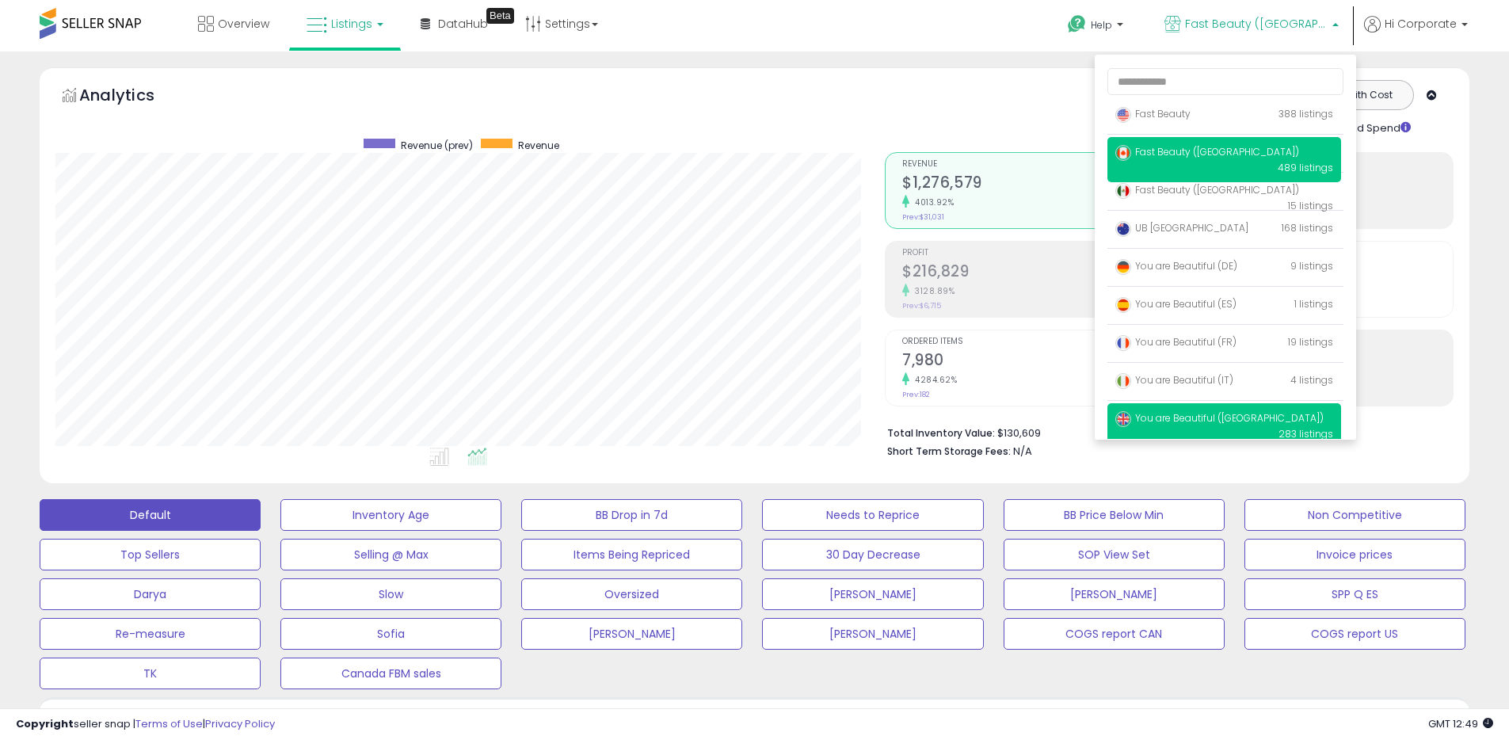
click at [1184, 418] on span "You are Beautiful ([GEOGRAPHIC_DATA])" at bounding box center [1220, 417] width 208 height 13
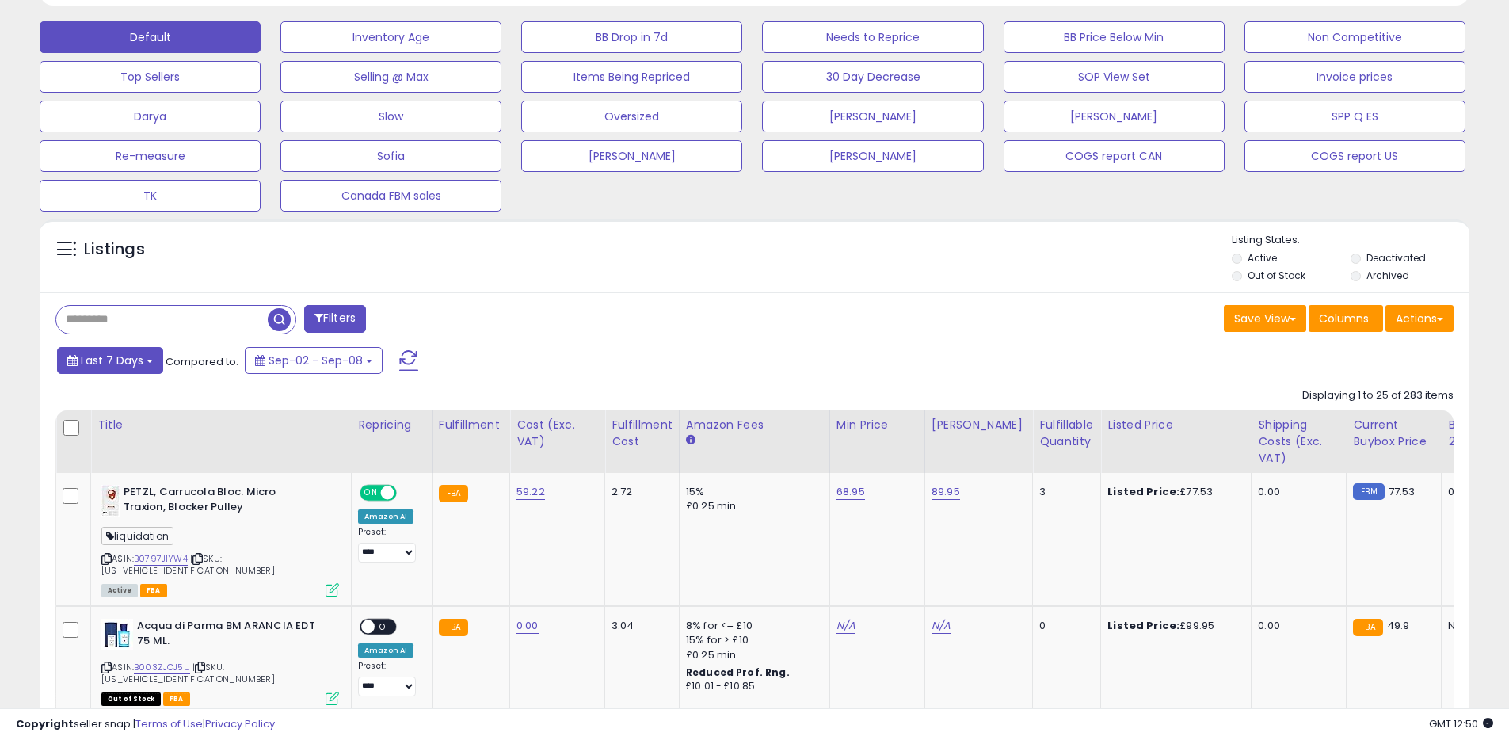
scroll to position [325, 830]
click at [116, 372] on button "Last 7 Days" at bounding box center [110, 360] width 106 height 27
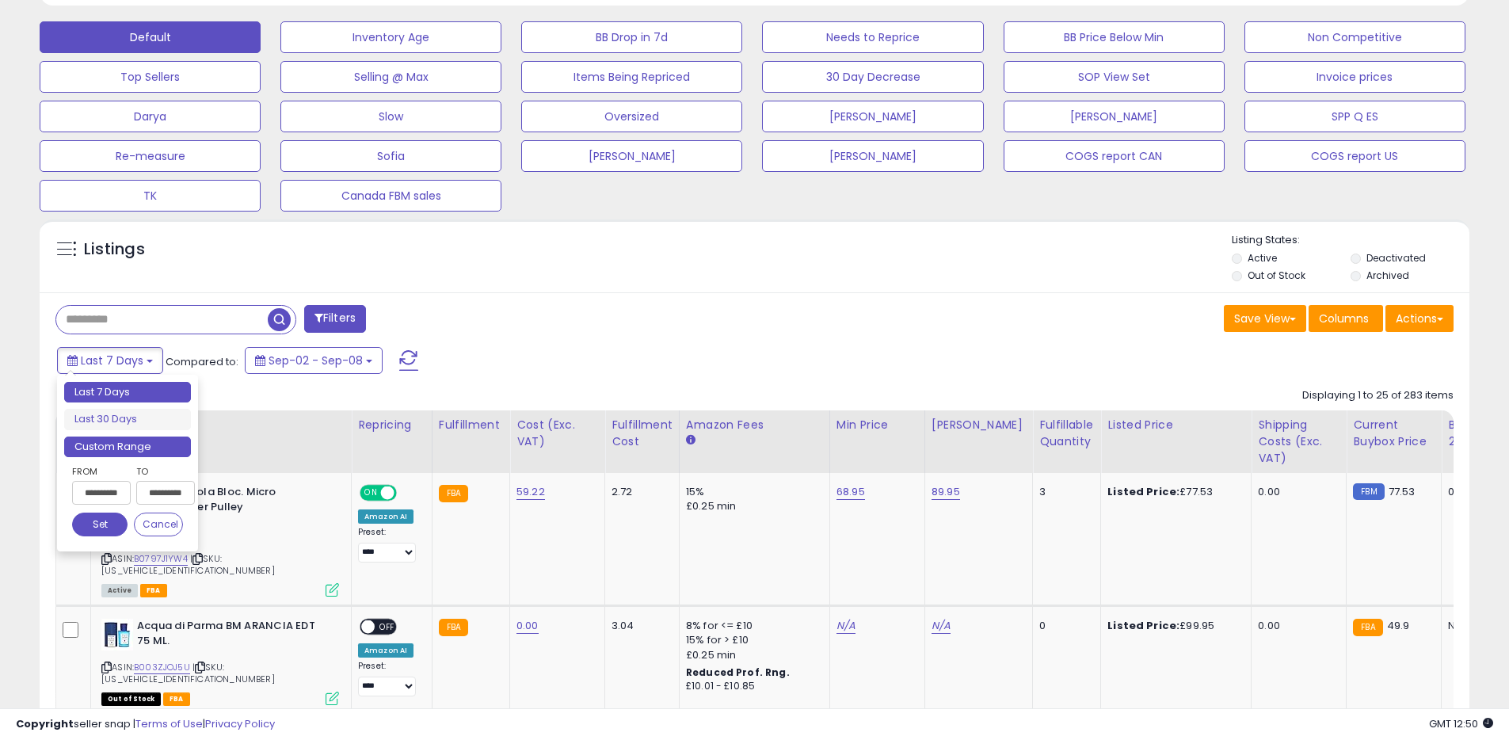
click at [128, 439] on li "Custom Range" at bounding box center [127, 447] width 127 height 21
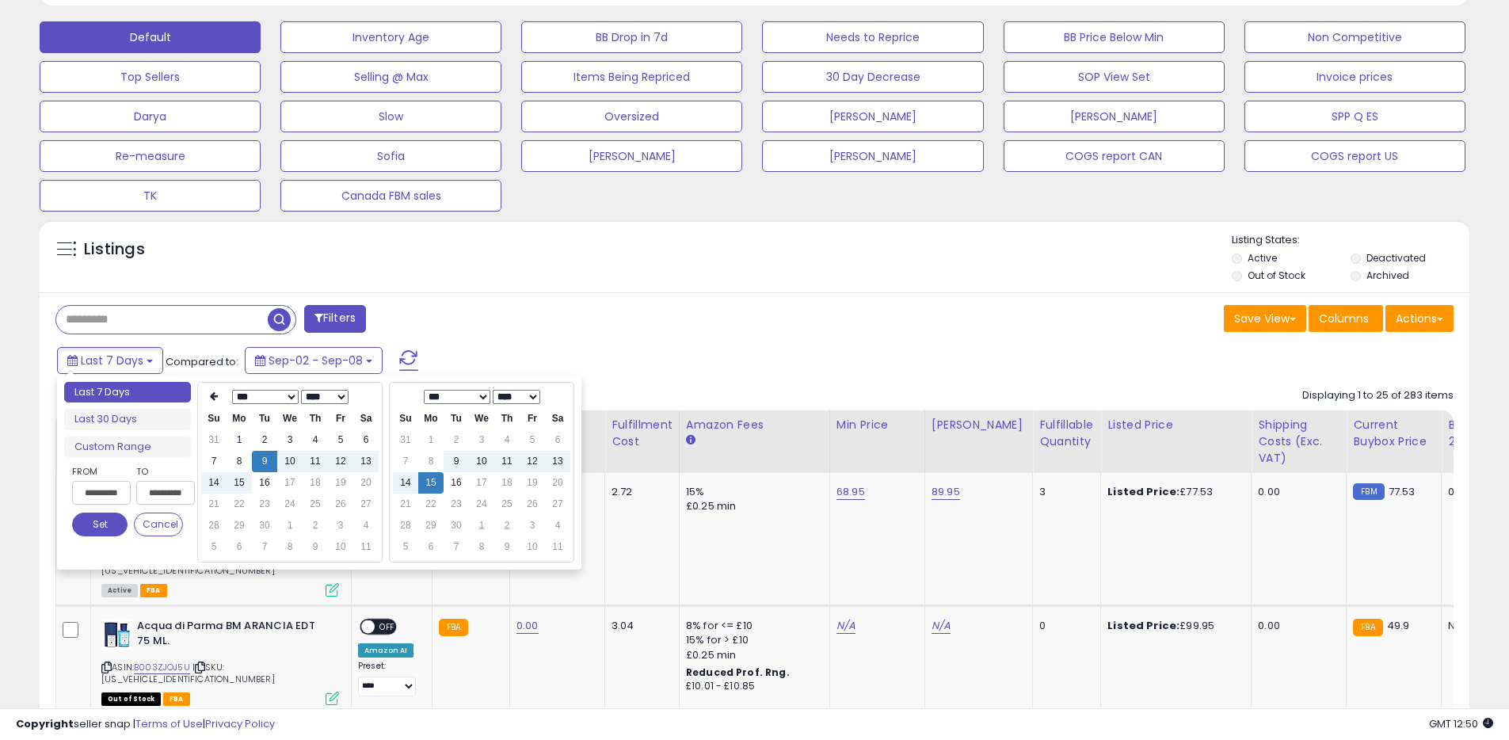
click at [329, 396] on select "**** **** **** **** **** **** **** **** **** **** **** **** **** **** **** ****…" at bounding box center [325, 397] width 48 height 14
type input "**********"
click at [222, 506] on td "15" at bounding box center [213, 504] width 25 height 21
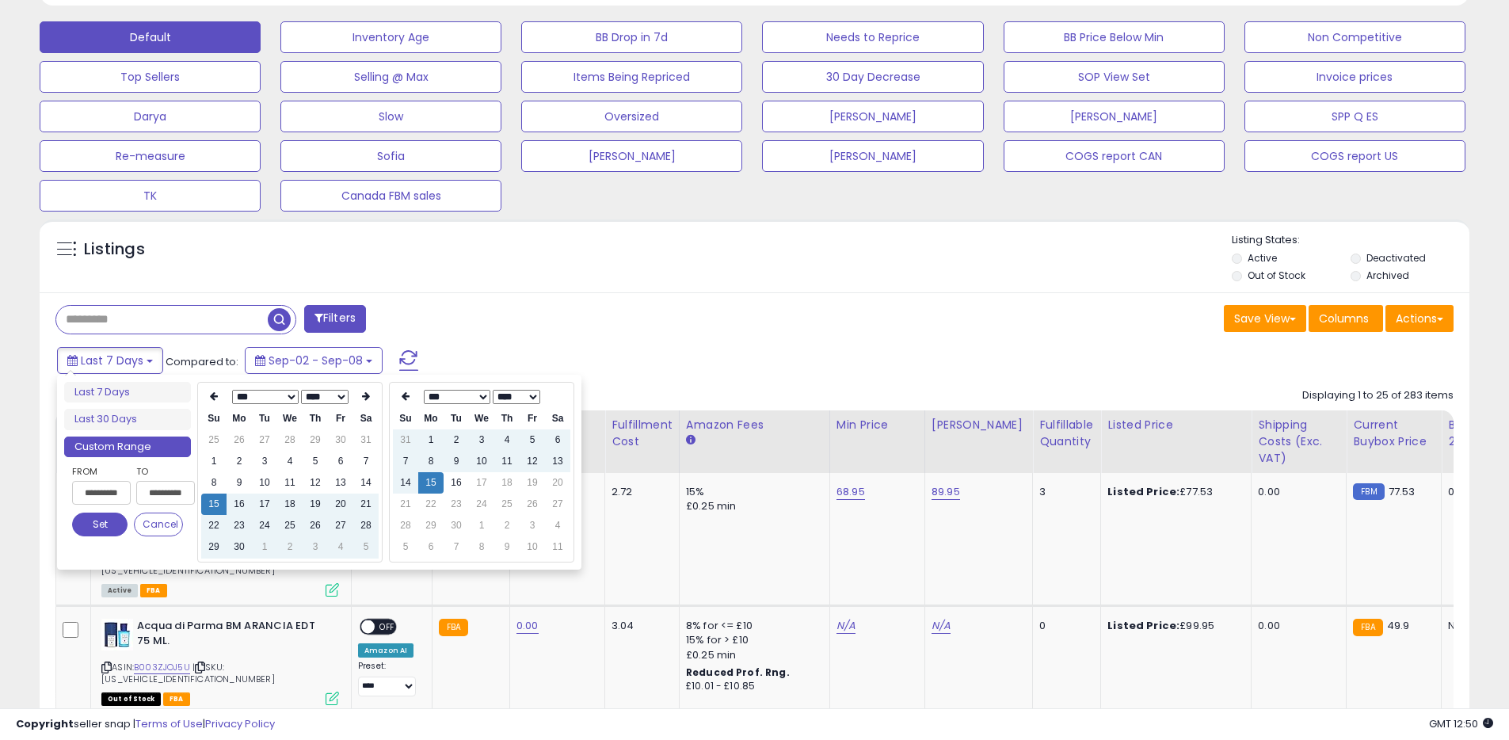
click at [119, 525] on button "Set" at bounding box center [99, 525] width 55 height 24
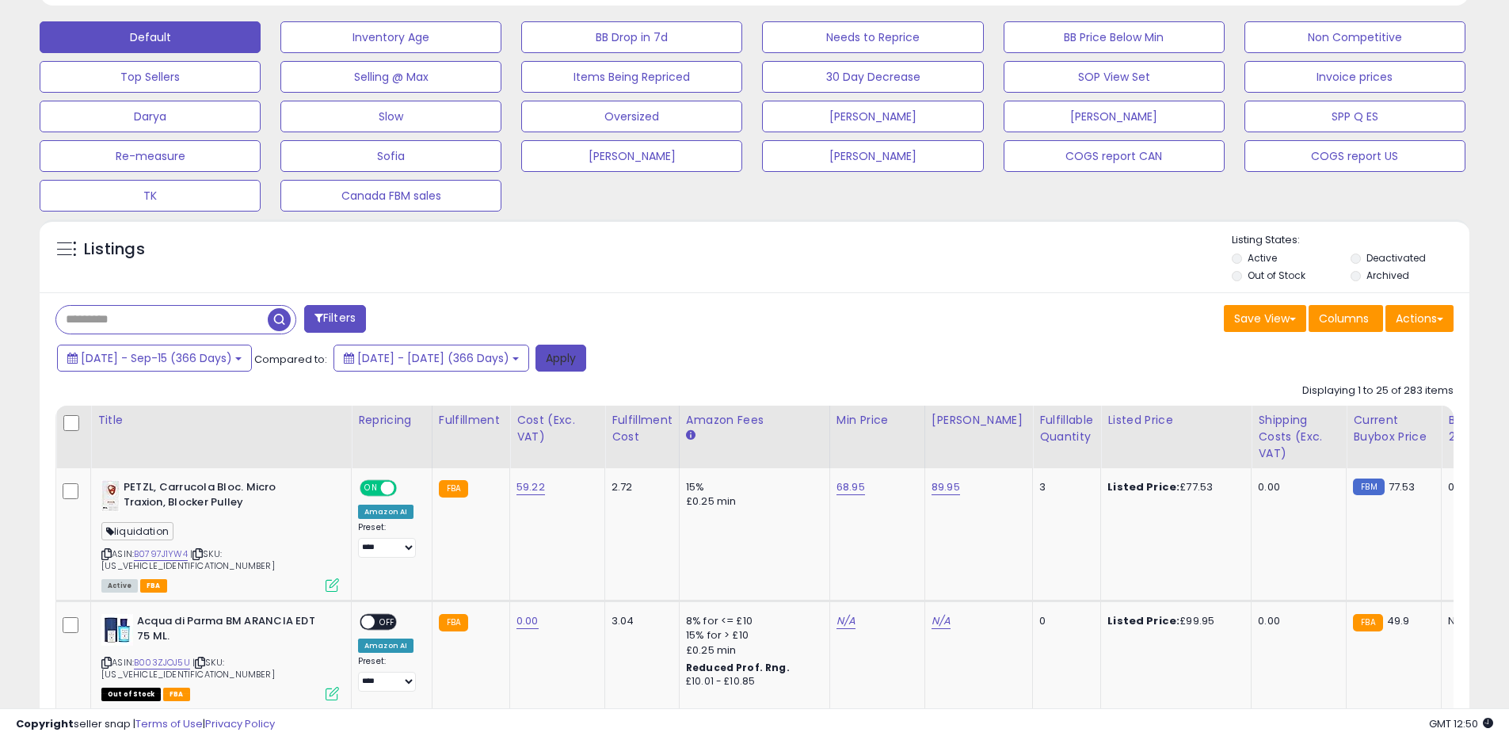
click at [586, 363] on button "Apply" at bounding box center [561, 358] width 51 height 27
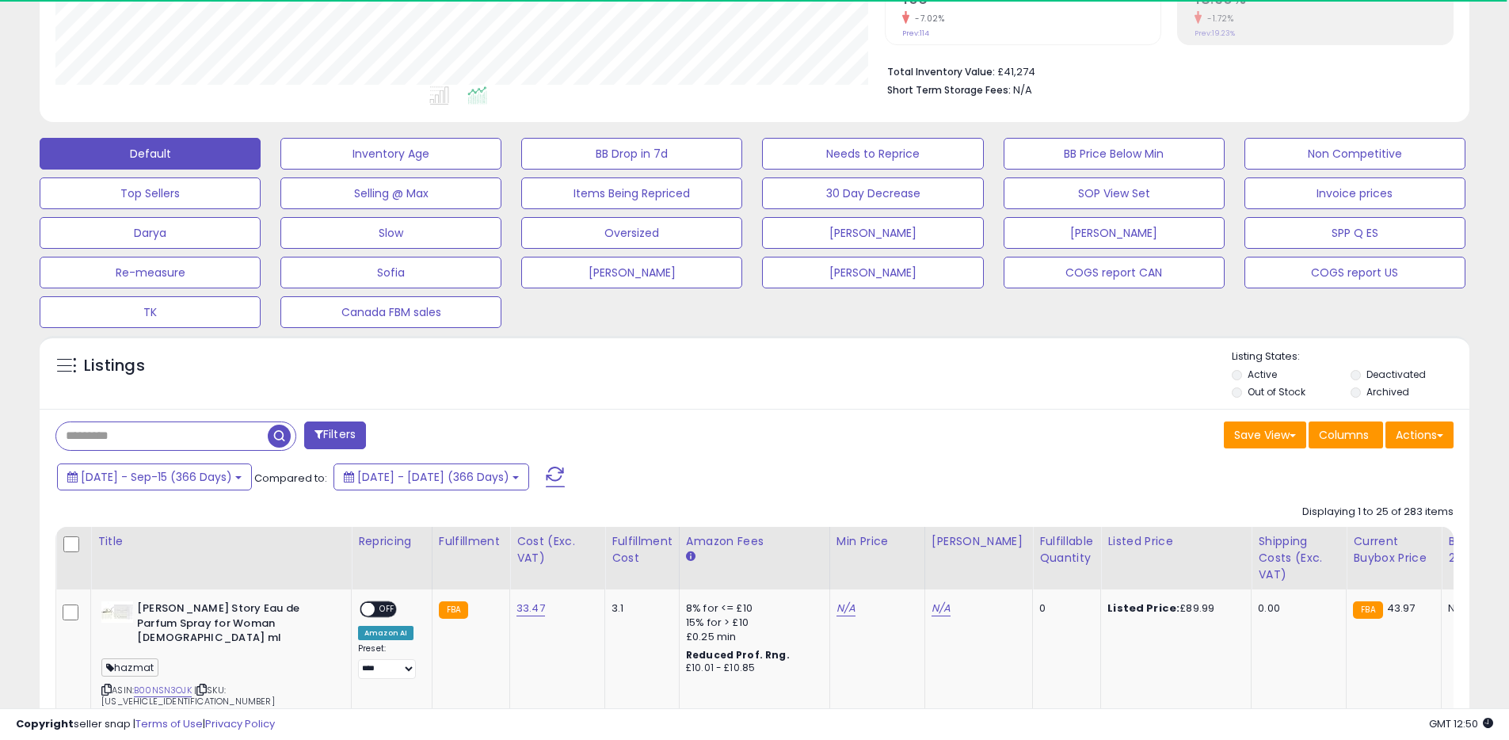
scroll to position [791940, 791435]
click at [1433, 443] on button "Actions" at bounding box center [1420, 434] width 68 height 27
click at [1322, 529] on link "Export All Columns" at bounding box center [1355, 536] width 174 height 25
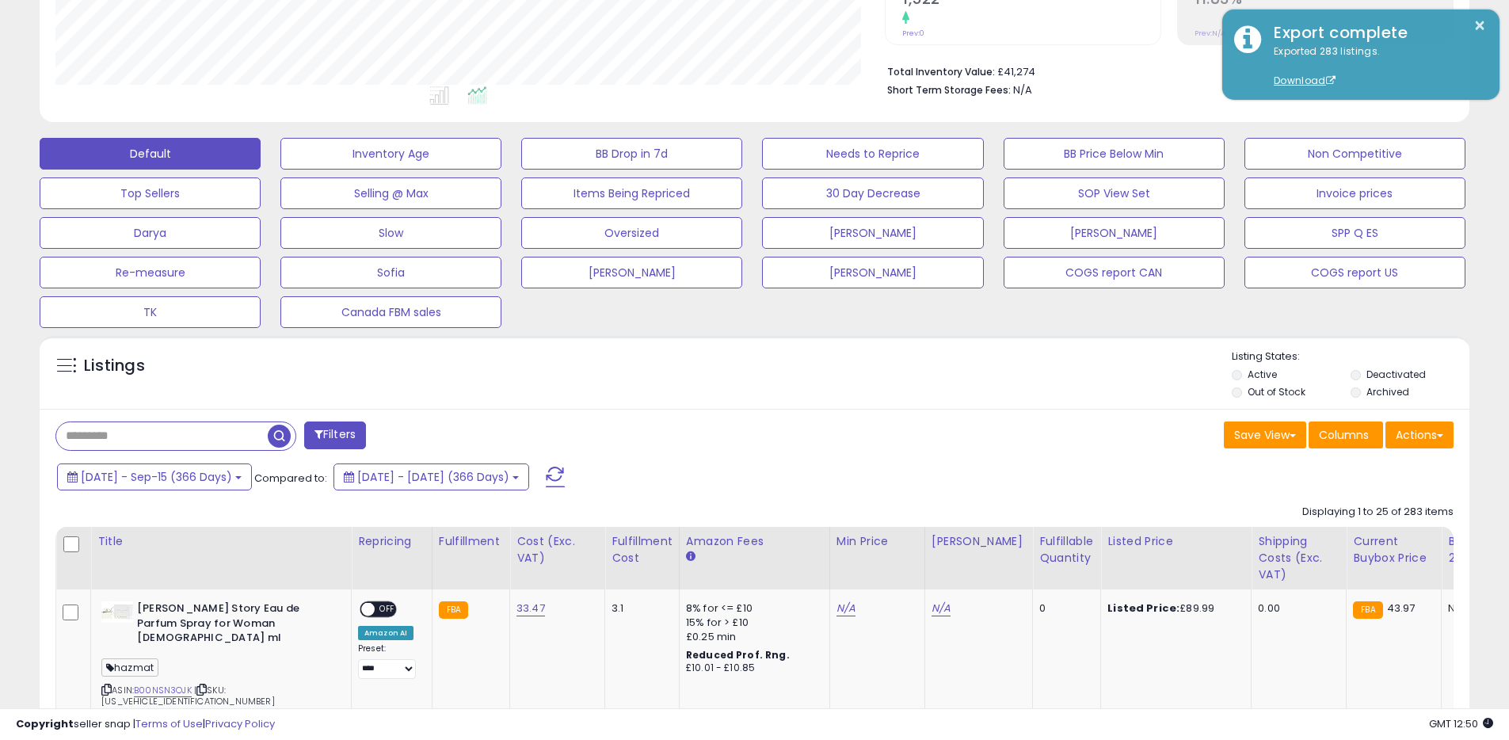
scroll to position [325, 830]
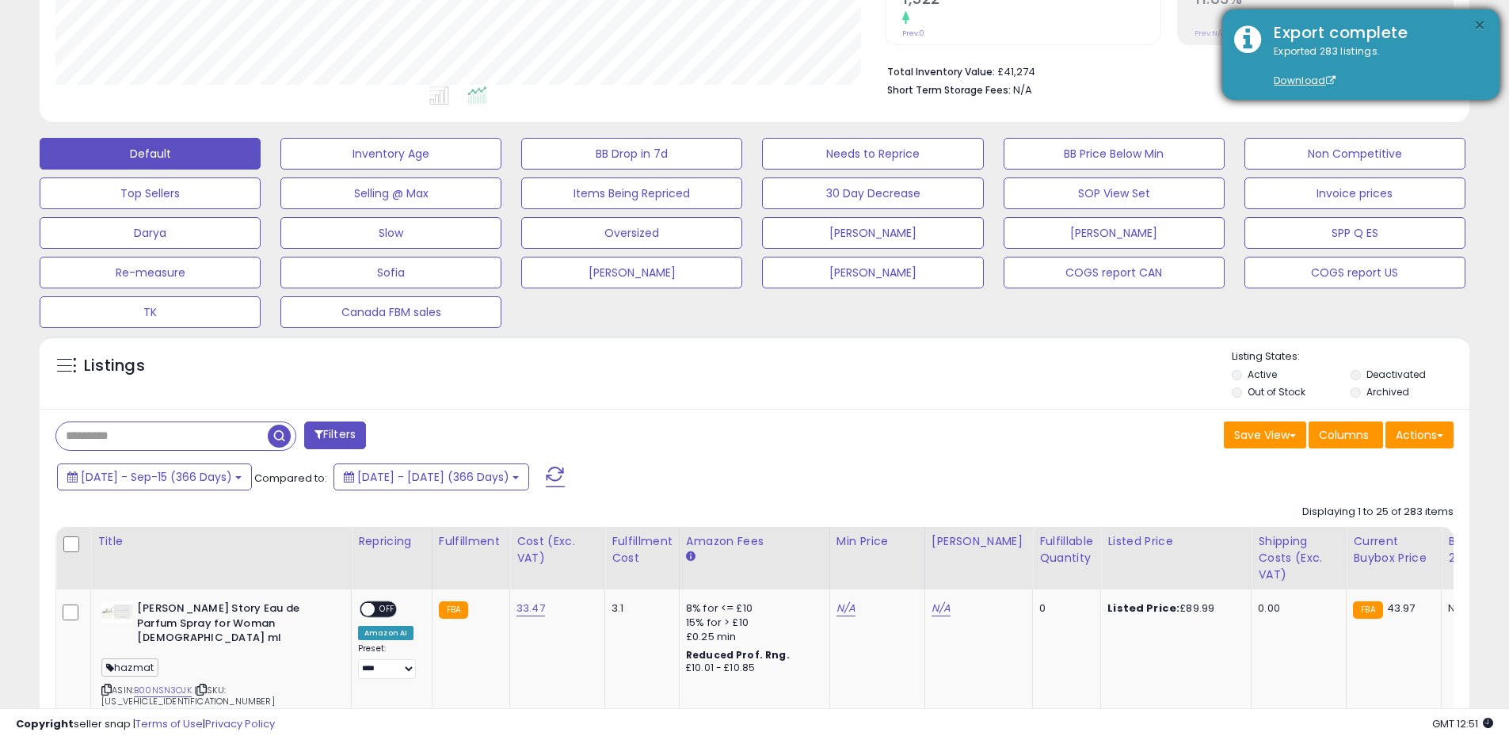
click at [1474, 21] on button "×" at bounding box center [1480, 26] width 13 height 20
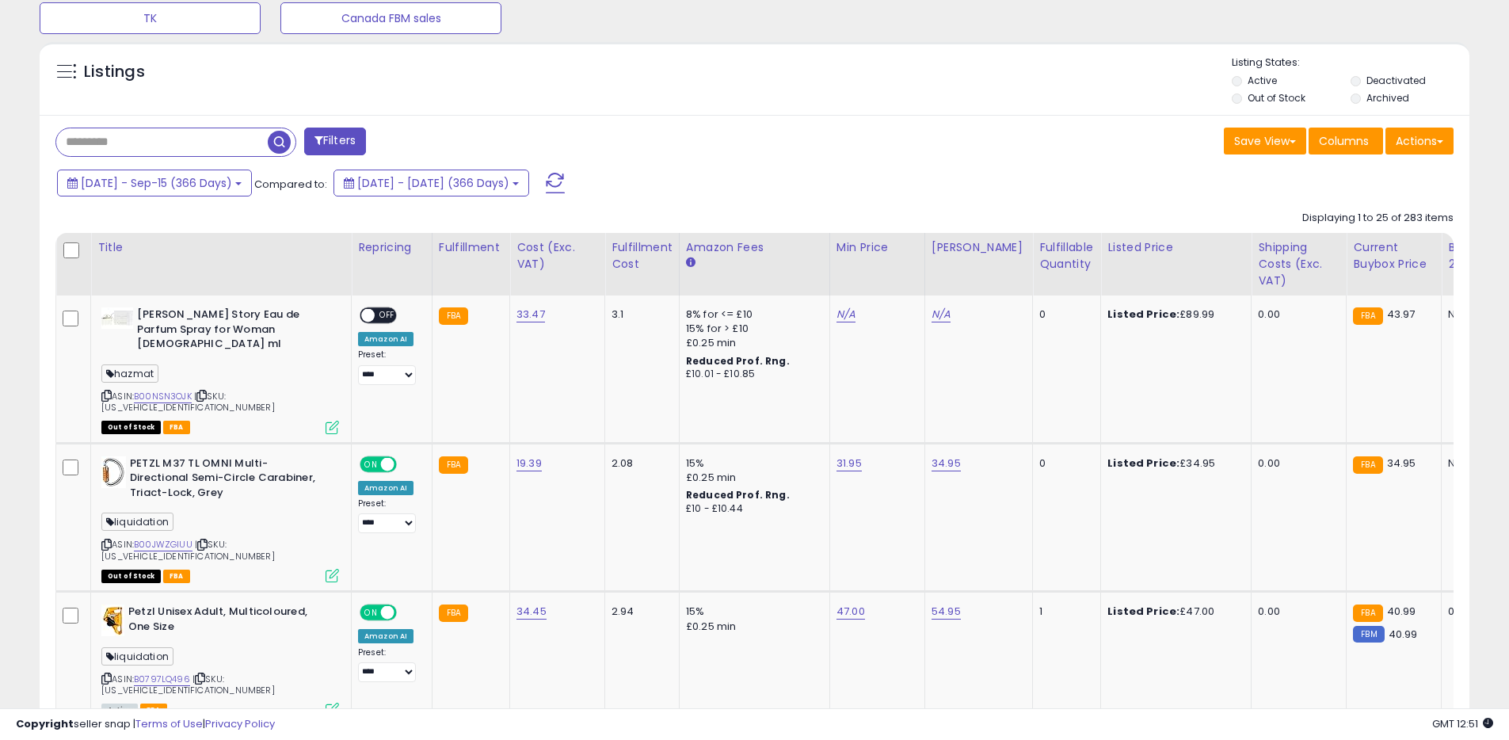
scroll to position [654, 0]
click at [1379, 79] on label "Deactivated" at bounding box center [1396, 80] width 59 height 13
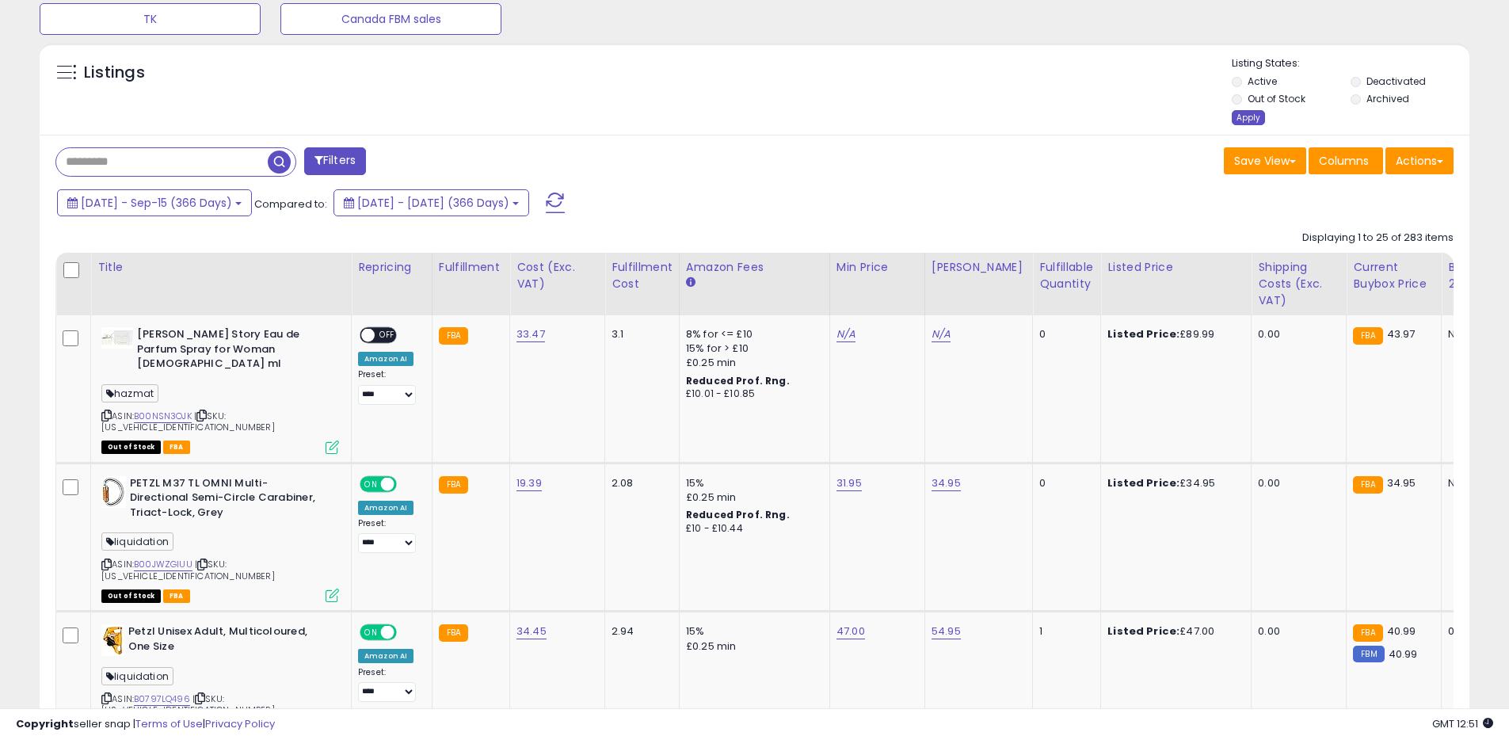
click at [1249, 114] on div "Apply" at bounding box center [1248, 117] width 33 height 15
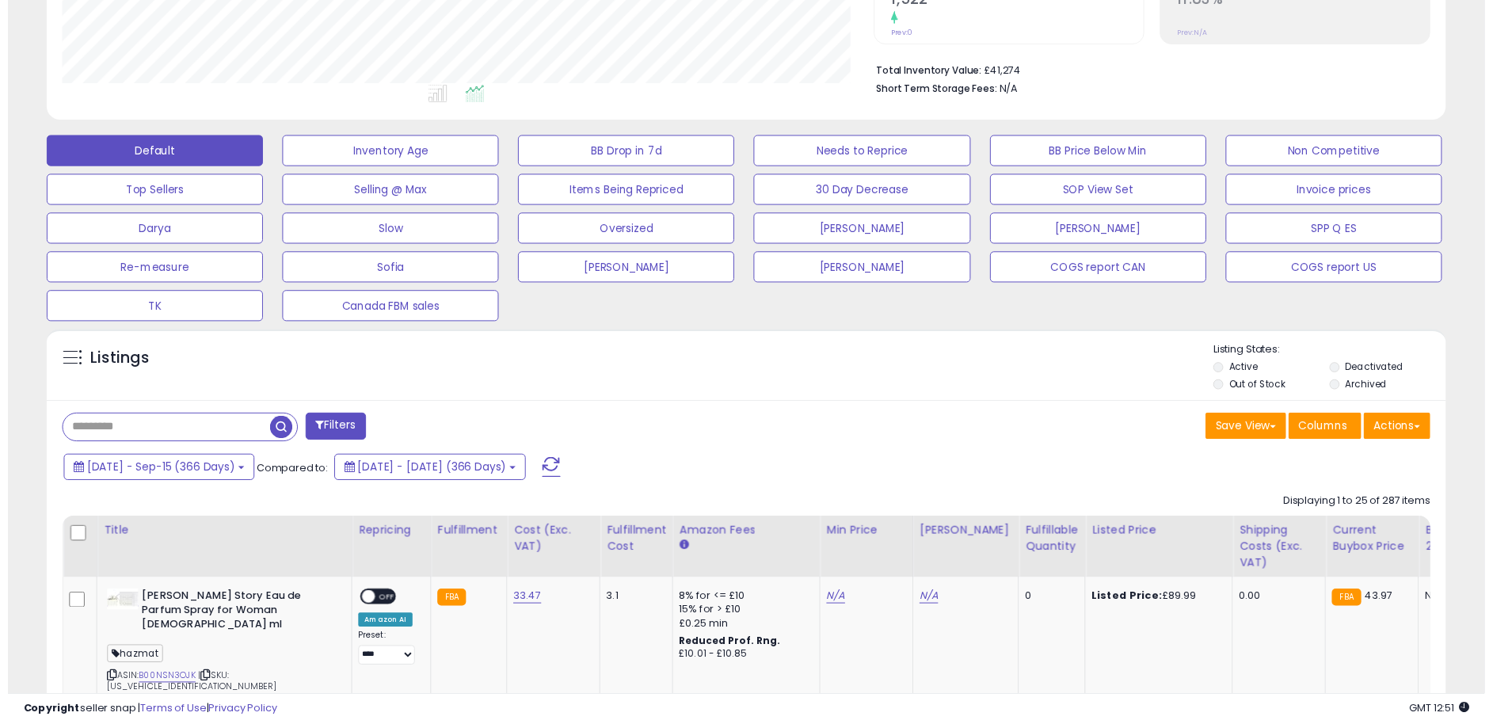
scroll to position [325, 830]
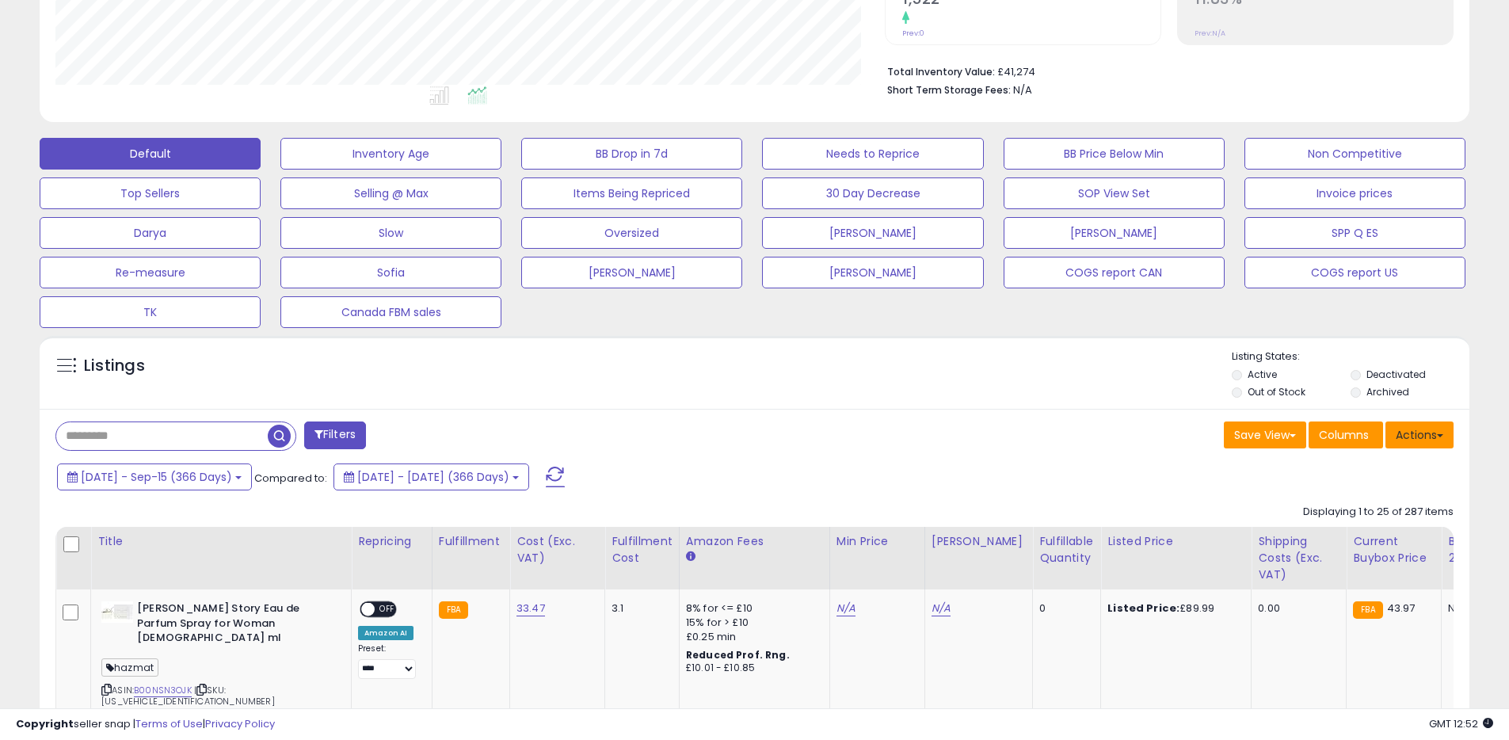
click at [1413, 437] on button "Actions" at bounding box center [1420, 434] width 68 height 27
click at [1355, 526] on link "Export All Columns" at bounding box center [1355, 536] width 174 height 25
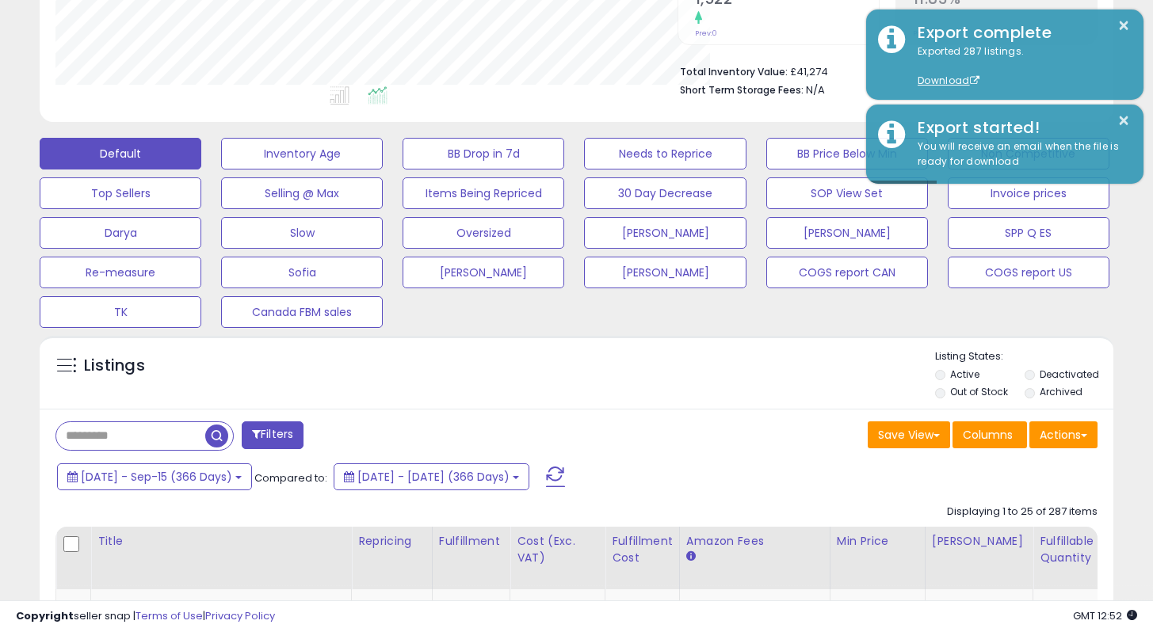
scroll to position [791940, 791643]
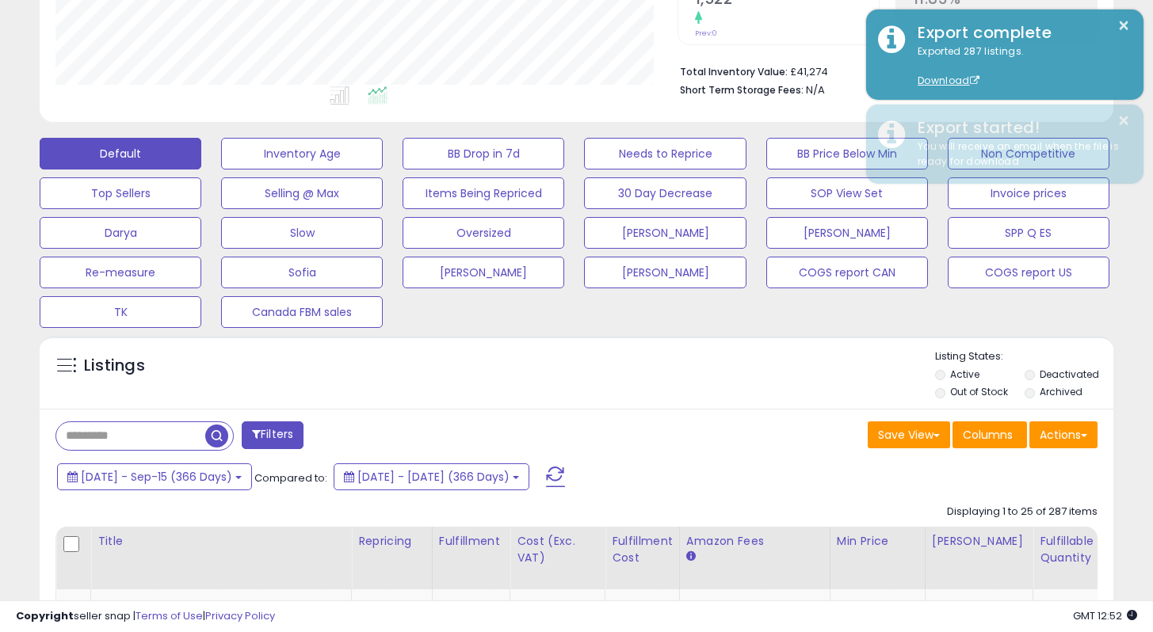
click at [761, 385] on div "Listings" at bounding box center [577, 376] width 1074 height 54
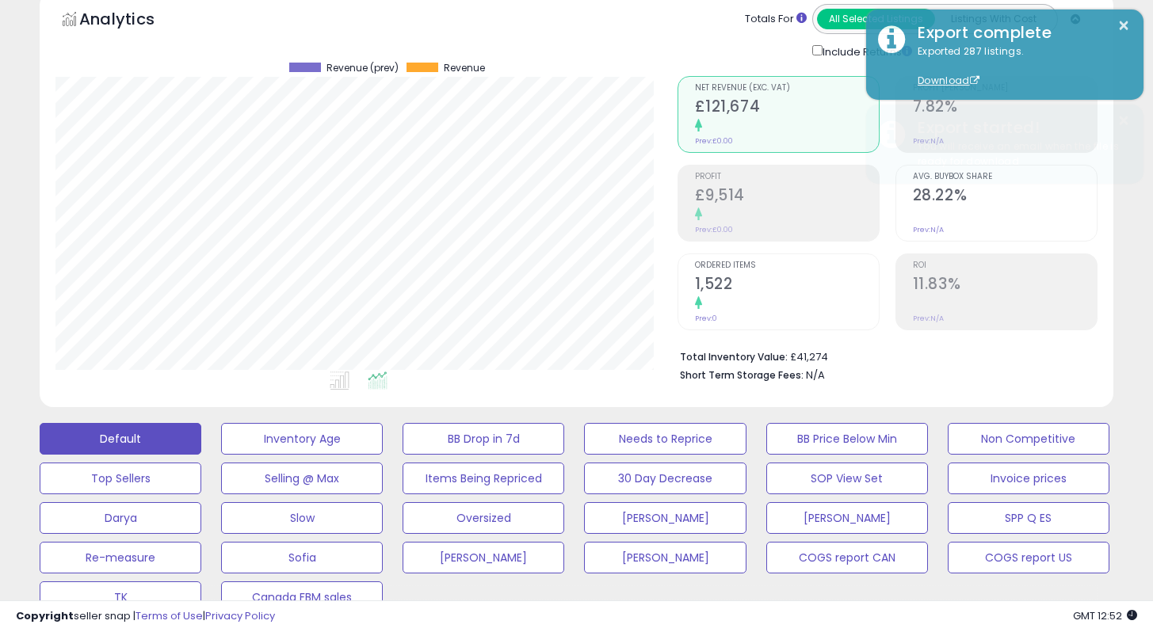
scroll to position [0, 0]
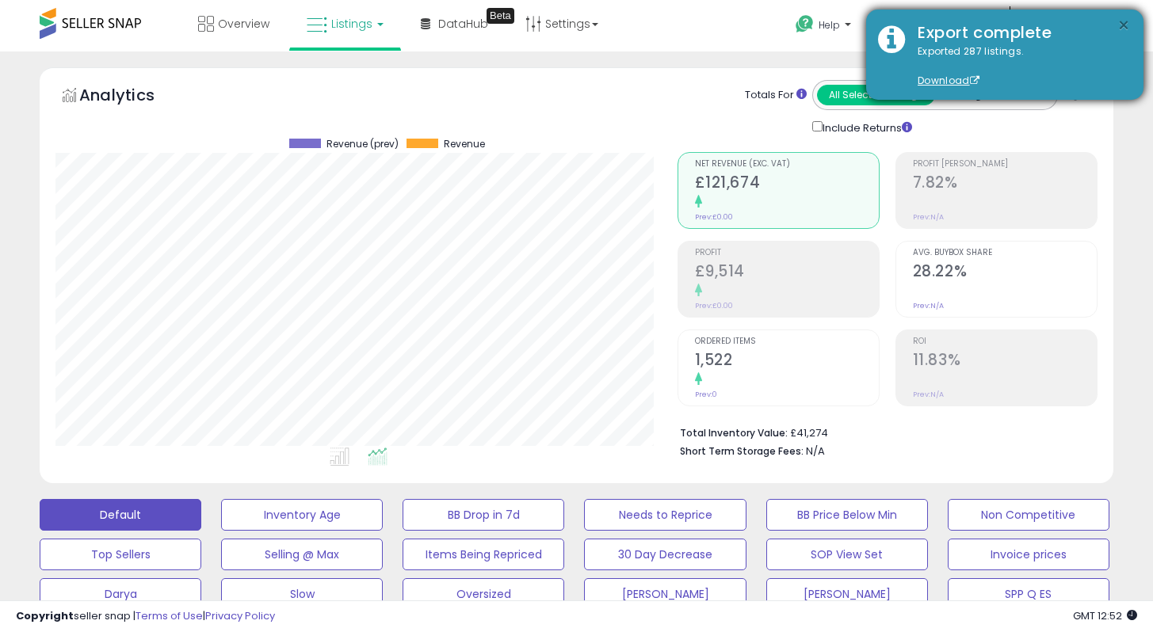
click at [1120, 21] on button "×" at bounding box center [1123, 26] width 13 height 20
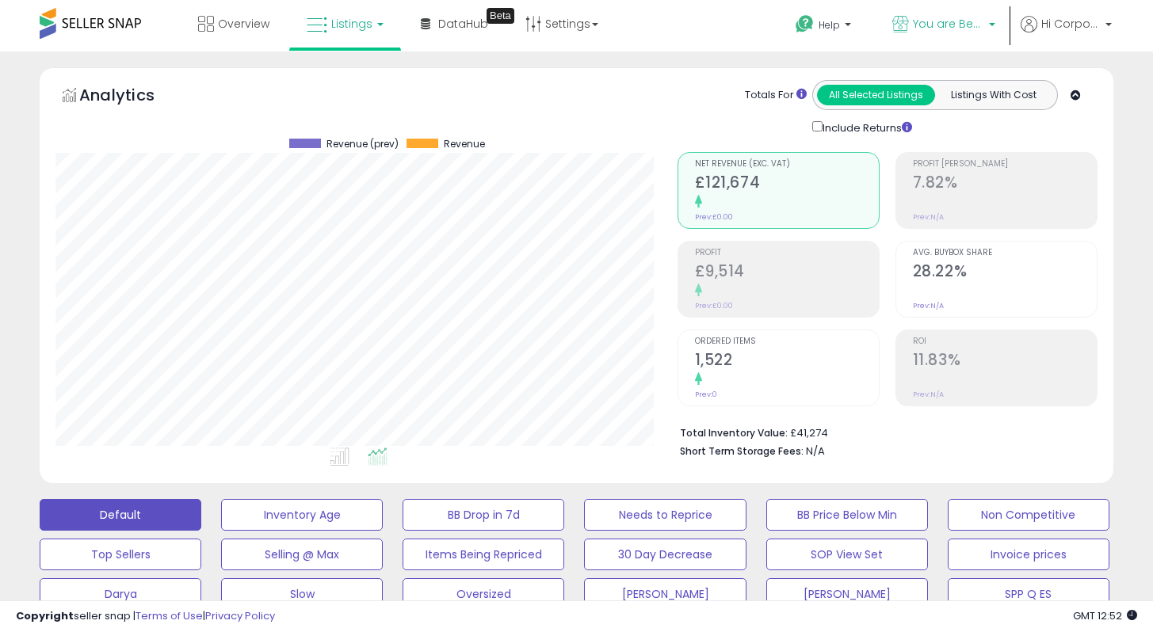
click at [923, 32] on p "You are Beautiful ([GEOGRAPHIC_DATA])" at bounding box center [943, 26] width 103 height 20
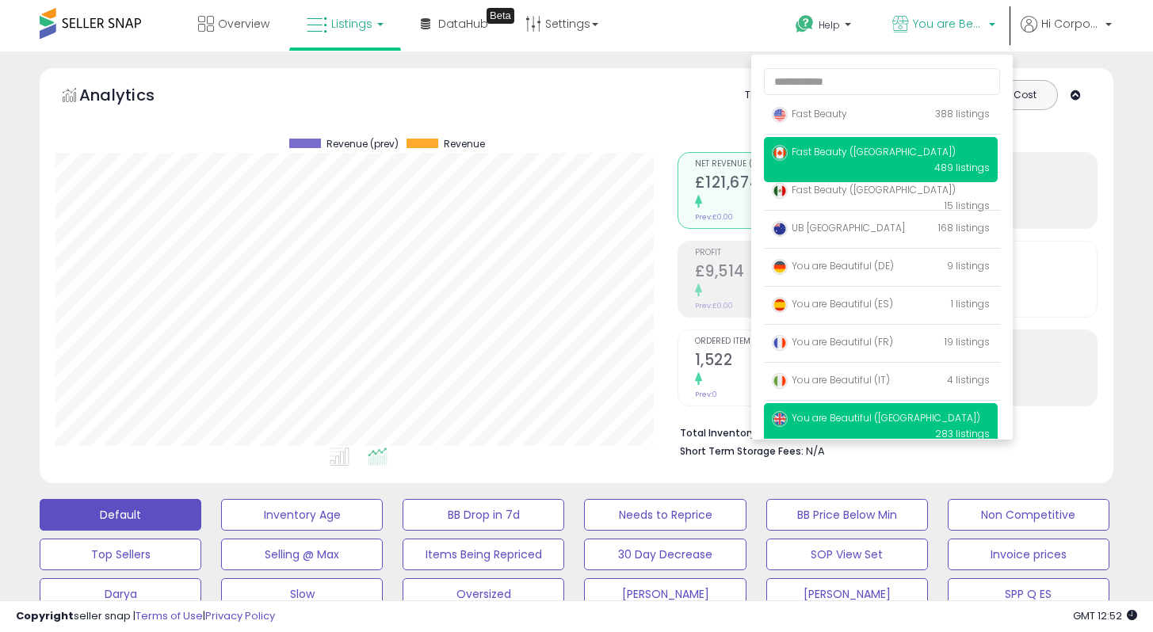
click at [840, 157] on span "Fast Beauty ([GEOGRAPHIC_DATA])" at bounding box center [864, 151] width 184 height 13
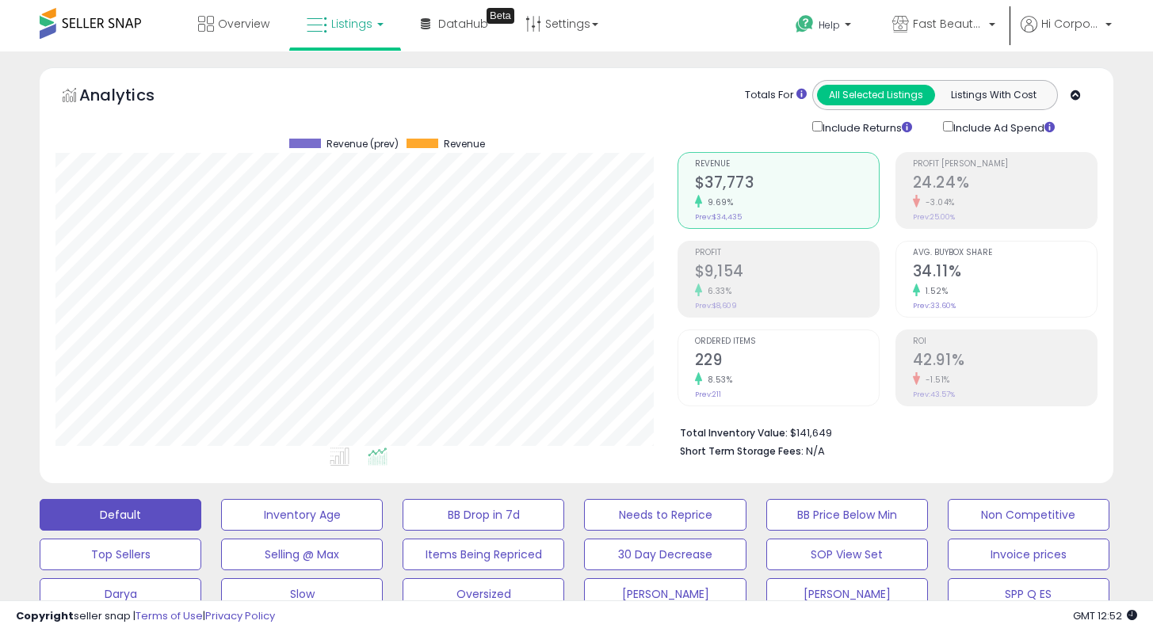
scroll to position [496, 0]
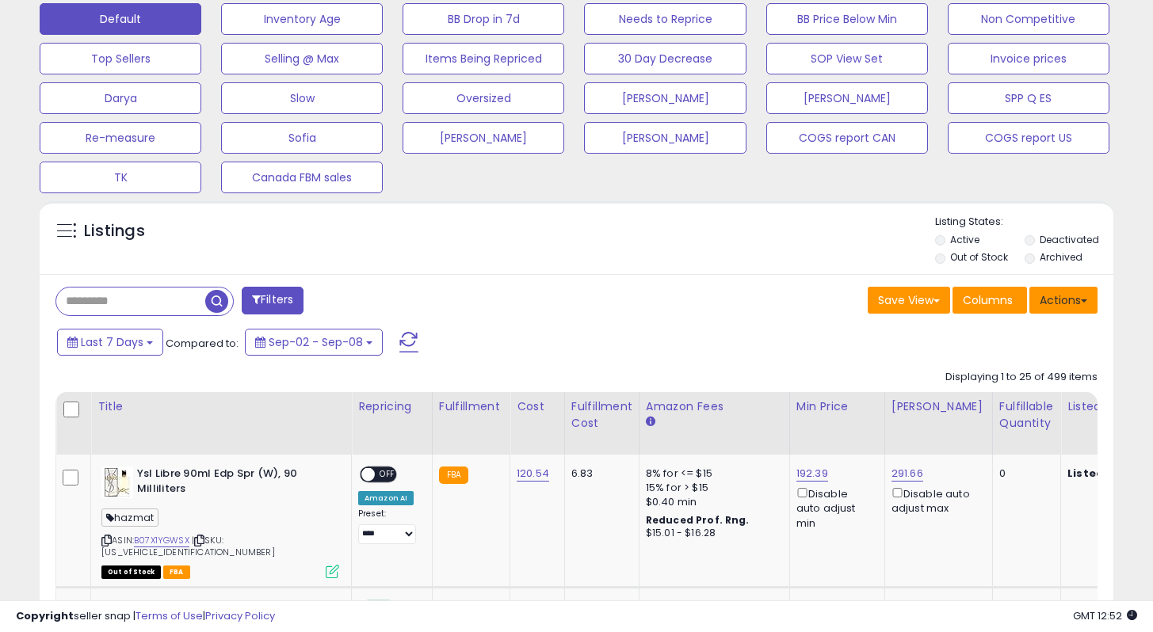
click at [1054, 299] on button "Actions" at bounding box center [1063, 300] width 68 height 27
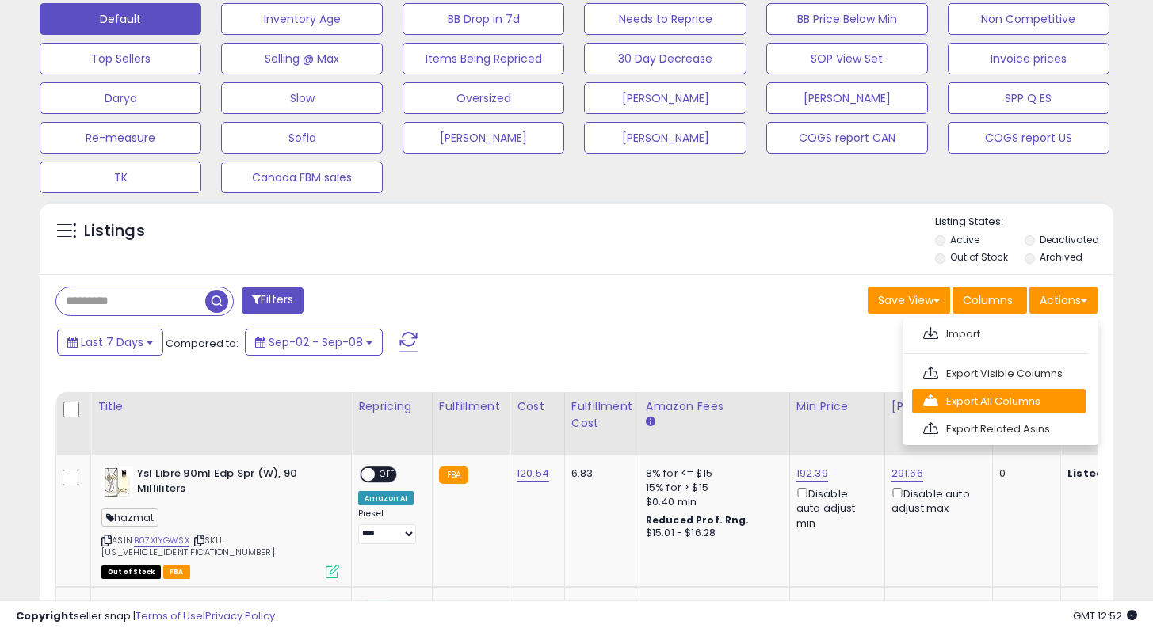
click at [984, 400] on link "Export All Columns" at bounding box center [999, 401] width 174 height 25
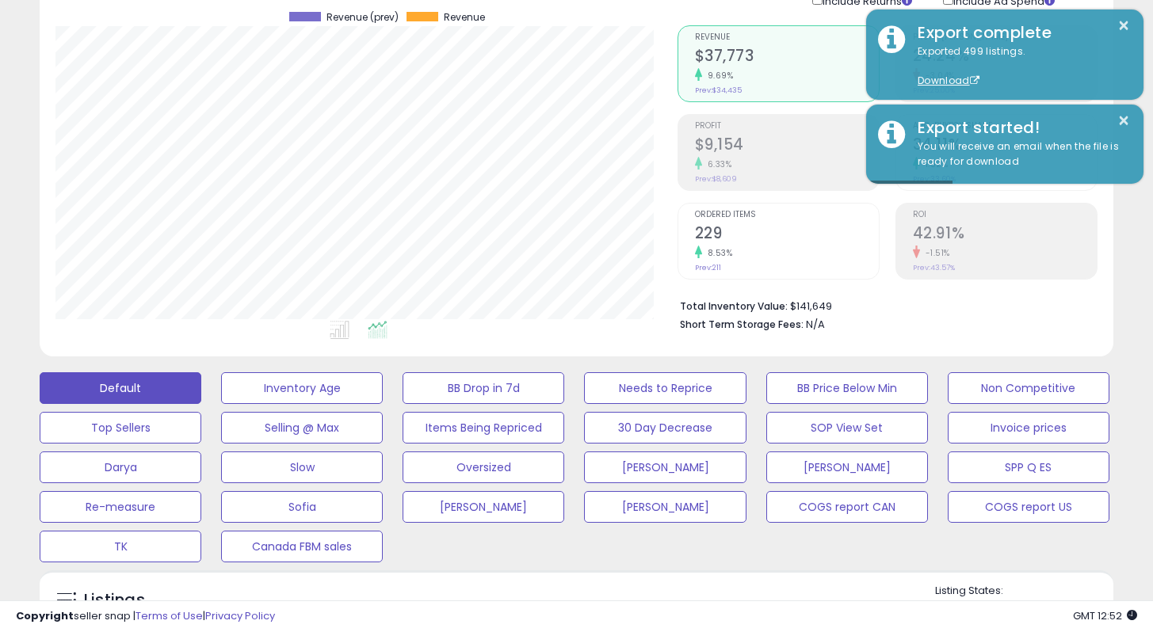
scroll to position [0, 0]
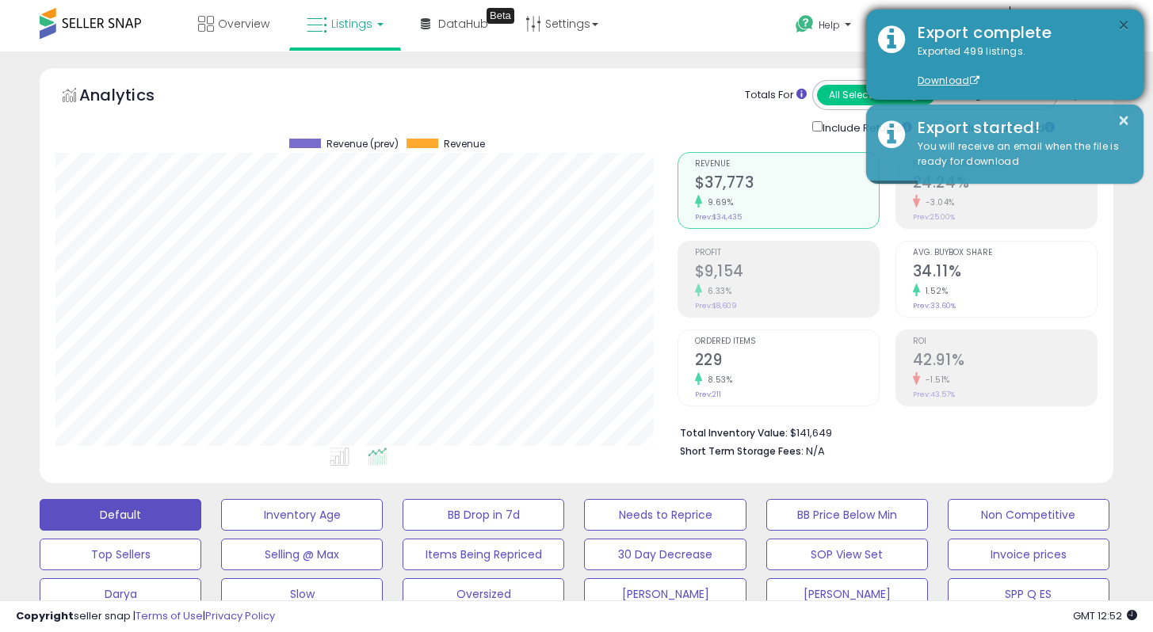
click at [1123, 28] on button "×" at bounding box center [1123, 26] width 13 height 20
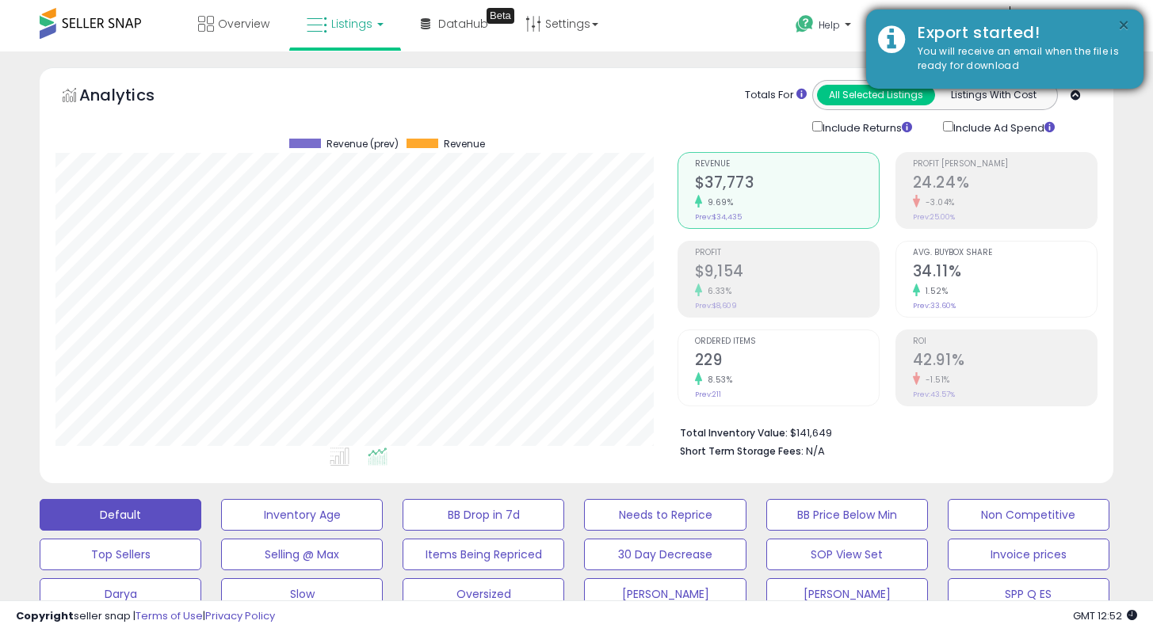
click at [1123, 21] on button "×" at bounding box center [1123, 26] width 13 height 20
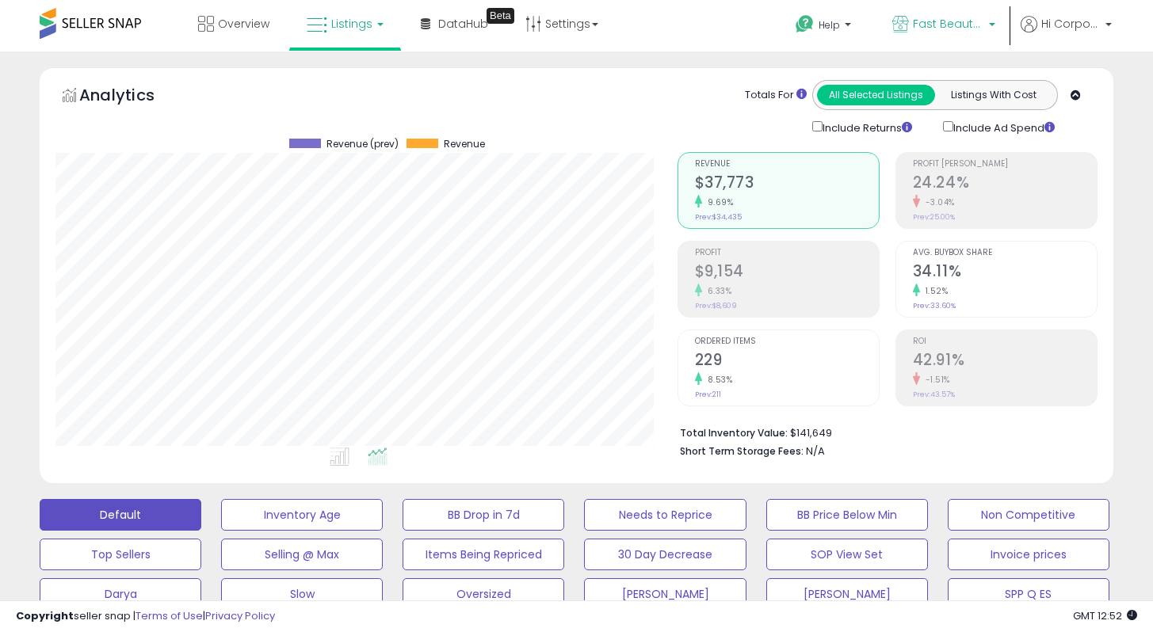
click at [898, 26] on icon at bounding box center [900, 24] width 17 height 17
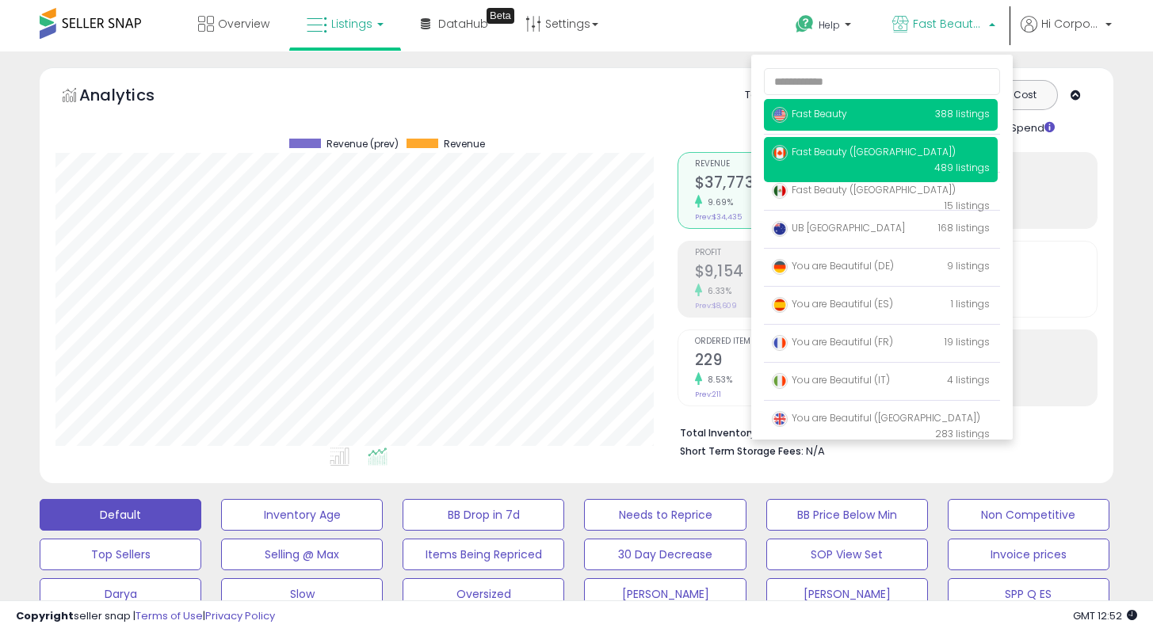
click at [812, 114] on span "Fast Beauty" at bounding box center [809, 113] width 75 height 13
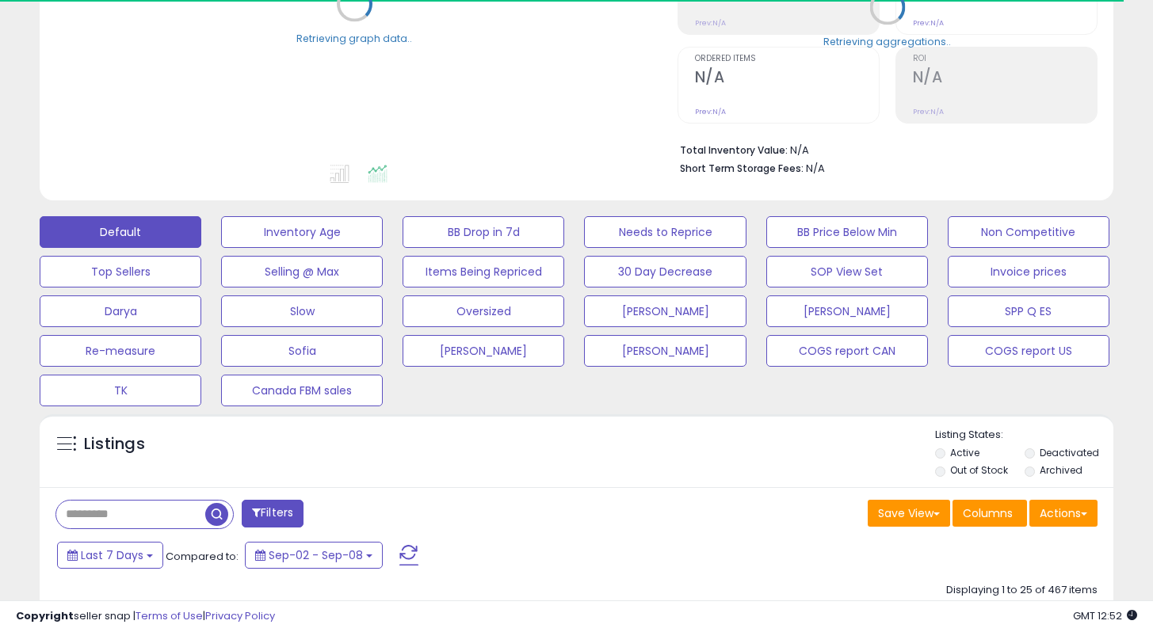
scroll to position [475, 0]
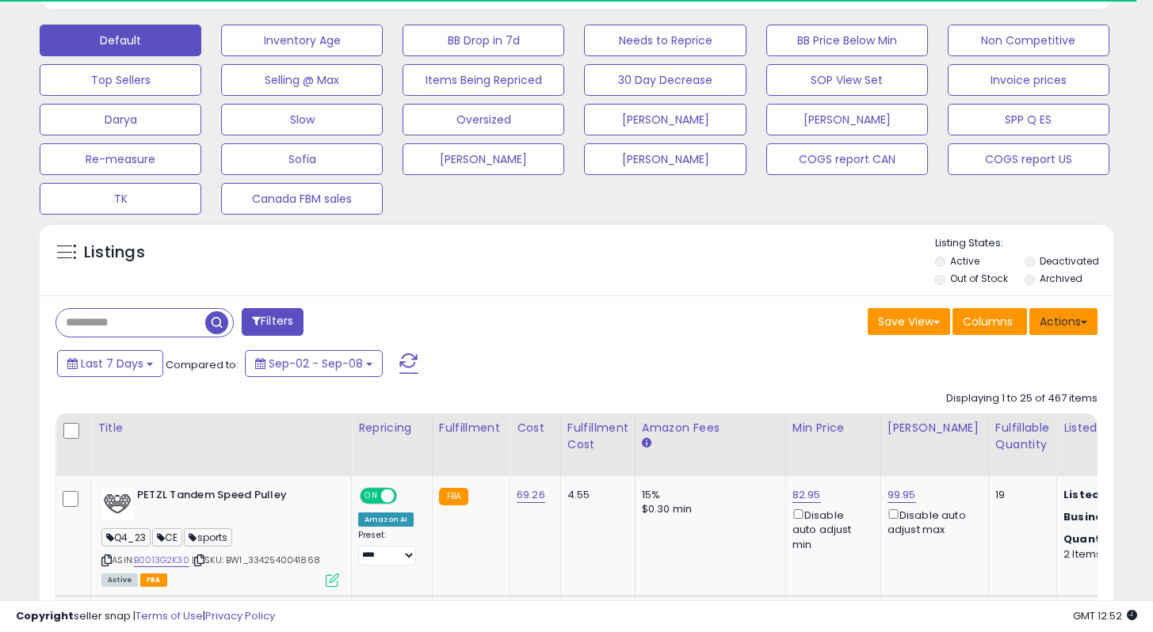
click at [1049, 314] on button "Actions" at bounding box center [1063, 321] width 68 height 27
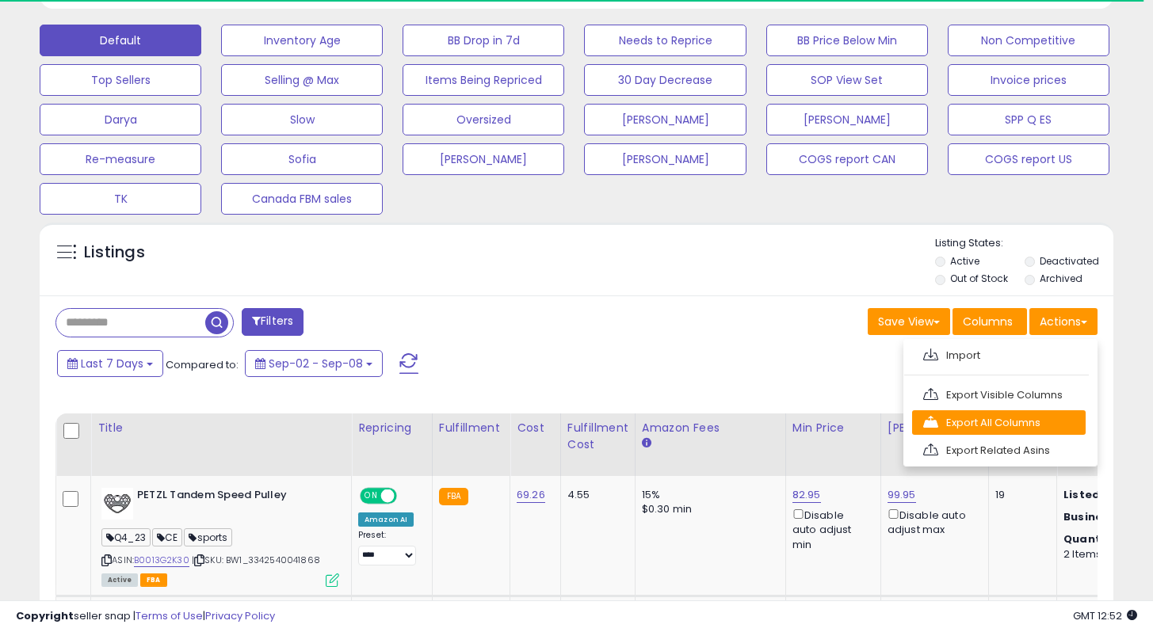
click at [949, 421] on link "Export All Columns" at bounding box center [999, 422] width 174 height 25
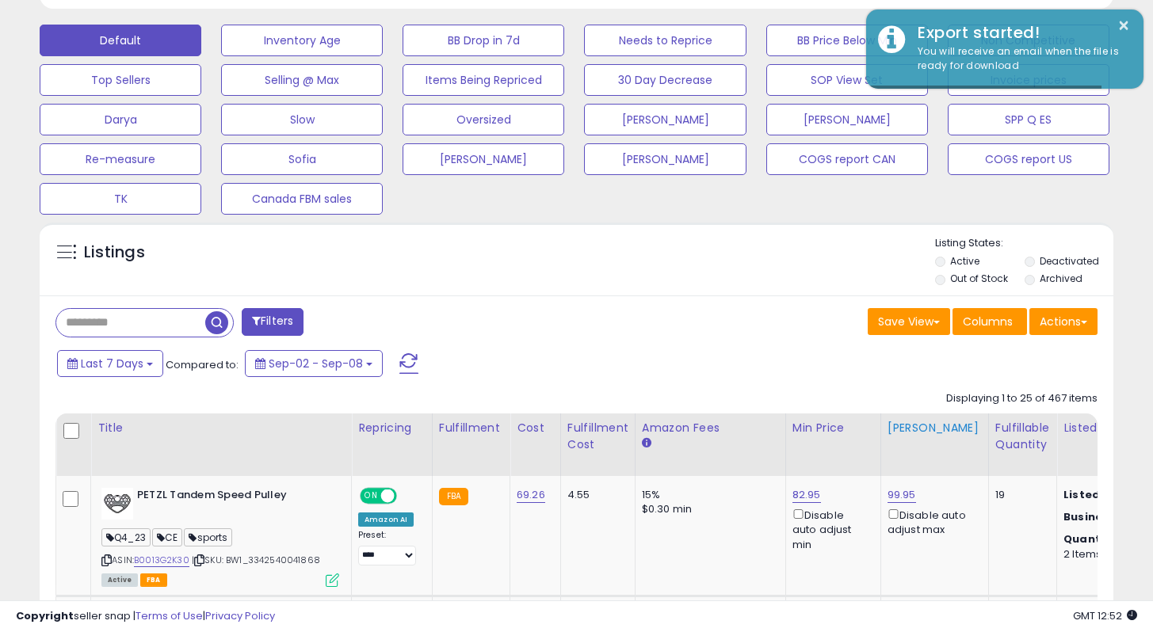
scroll to position [325, 621]
